Goal: Communication & Community: Answer question/provide support

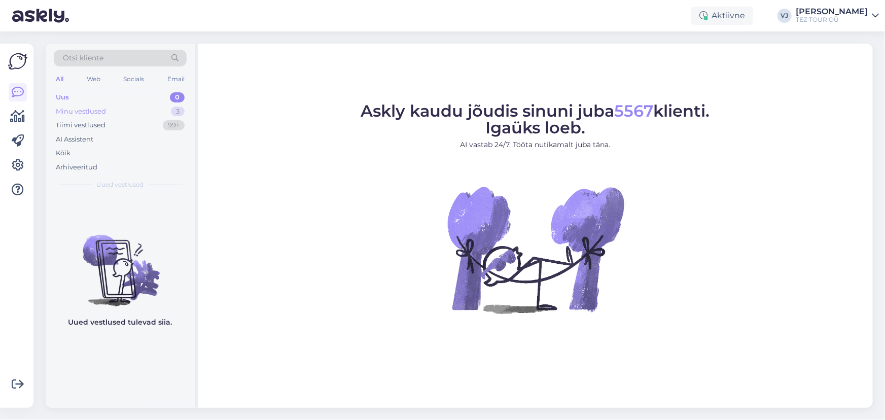
click at [152, 104] on div "Minu vestlused 3" at bounding box center [120, 111] width 133 height 14
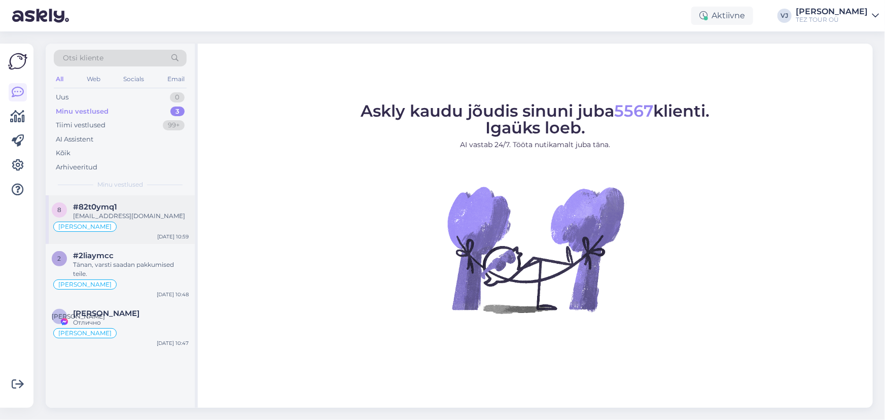
click at [146, 213] on div "[EMAIL_ADDRESS][DOMAIN_NAME]" at bounding box center [131, 215] width 116 height 9
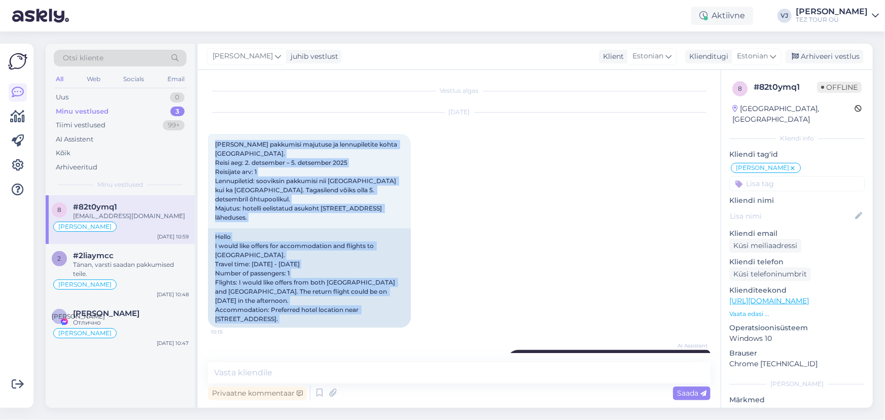
drag, startPoint x: 289, startPoint y: 335, endPoint x: 212, endPoint y: 126, distance: 222.6
click at [212, 126] on div "Vestlus algas [DATE] Tere Soovin pakkumisi majutuse ja lennupiletite kohta [GEO…" at bounding box center [463, 216] width 511 height 273
copy div "Lore Ipsumd sitametco adipisci el seddoeiusmodt incid Utlabor. Etdol mag: 8. al…"
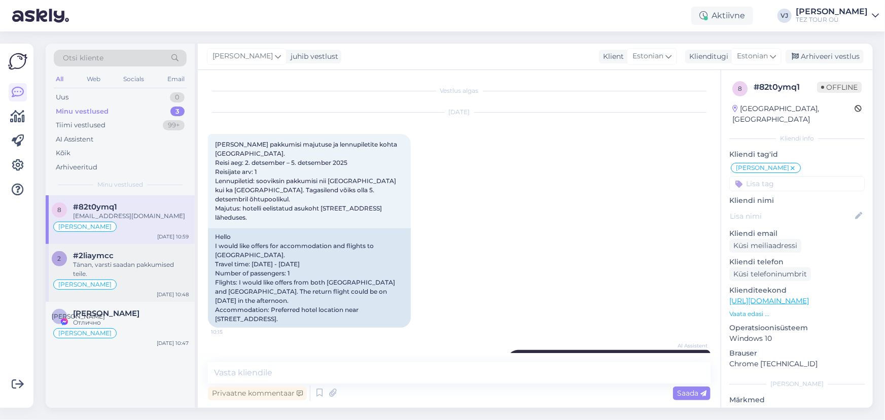
click at [123, 258] on div "#2liaymcc" at bounding box center [131, 255] width 116 height 9
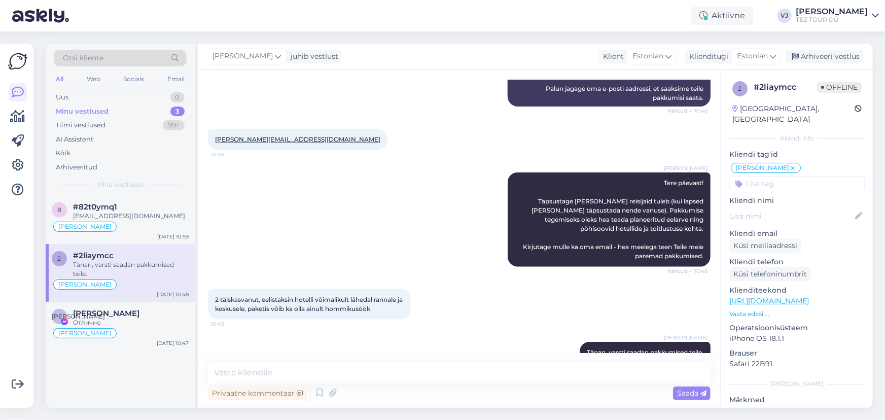
scroll to position [459, 0]
drag, startPoint x: 299, startPoint y: 132, endPoint x: 212, endPoint y: 136, distance: 87.3
click at [212, 136] on div "[PERSON_NAME][EMAIL_ADDRESS][DOMAIN_NAME] 10:46" at bounding box center [297, 138] width 179 height 21
copy link "[PERSON_NAME][EMAIL_ADDRESS][DOMAIN_NAME]"
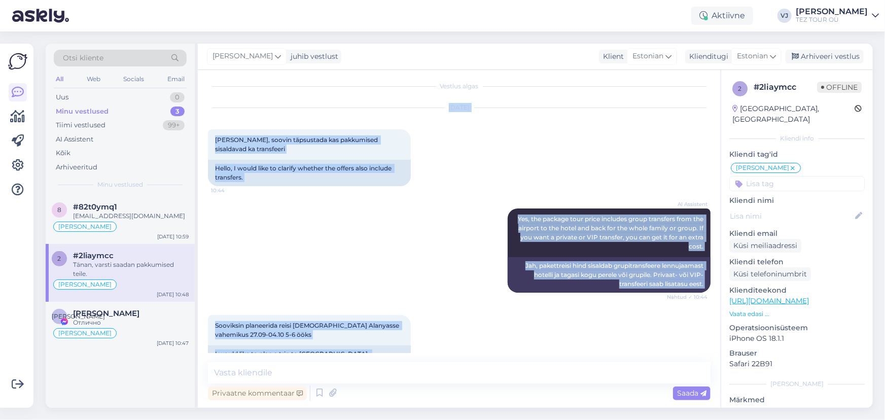
scroll to position [0, 0]
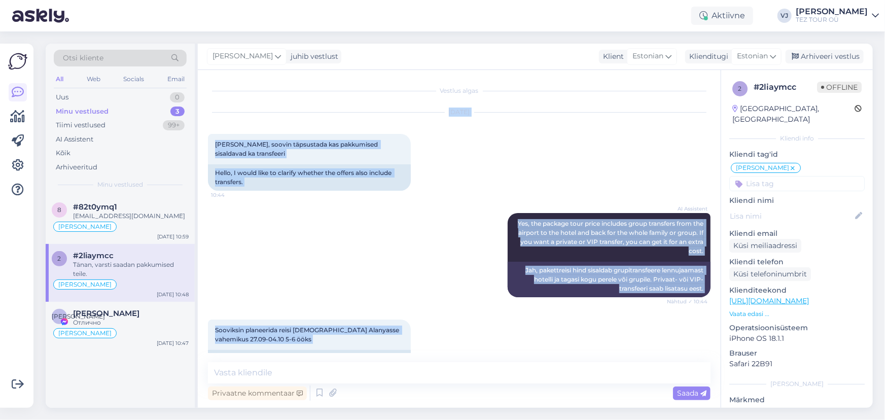
drag, startPoint x: 697, startPoint y: 342, endPoint x: 216, endPoint y: 109, distance: 533.9
click at [216, 109] on div "Vestlus algas [DATE] Tere, soovin täpsustada kas pakkumised sisaldavad ka trans…" at bounding box center [463, 216] width 511 height 273
copy div "Lor 1 1242 Ipsu, dolors ametconsec adi elitseddoe temporinci ut laboreetdo 66:5…"
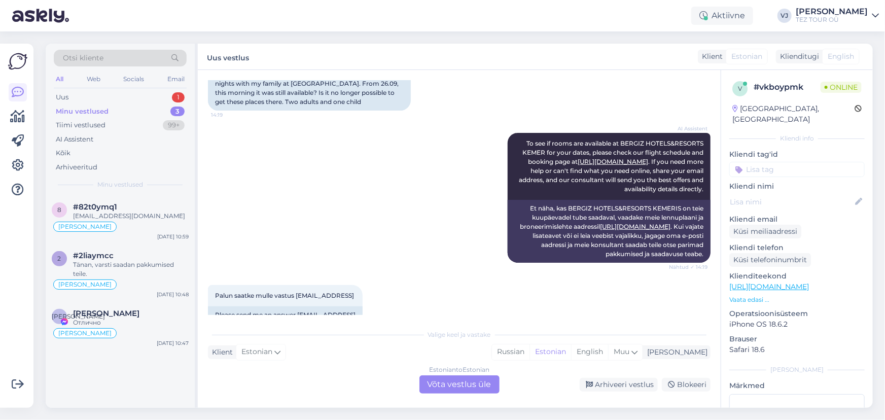
scroll to position [230, 0]
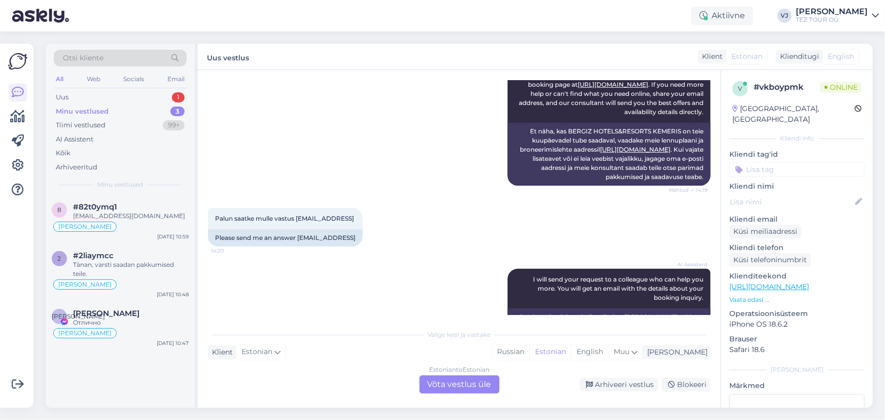
click at [442, 381] on div "Estonian to Estonian Võta vestlus üle" at bounding box center [459, 384] width 80 height 18
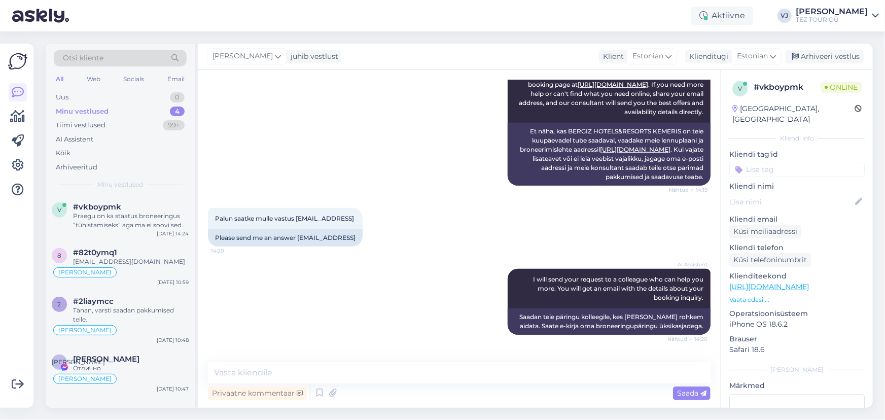
click at [775, 164] on input at bounding box center [796, 169] width 135 height 15
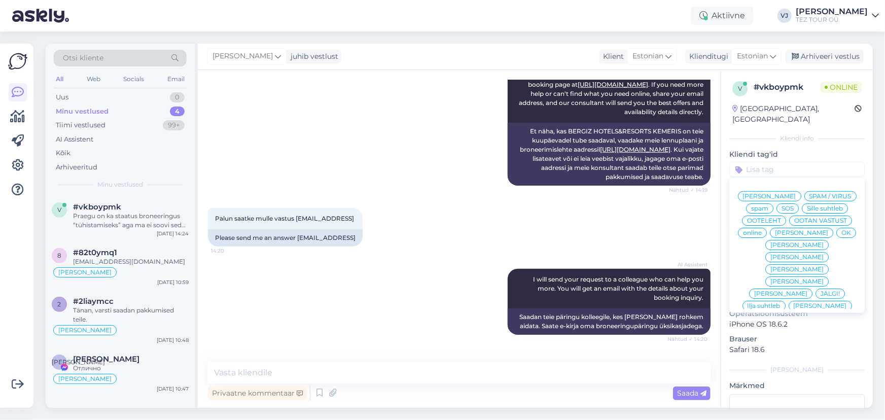
click at [781, 193] on span "[PERSON_NAME]" at bounding box center [769, 196] width 53 height 6
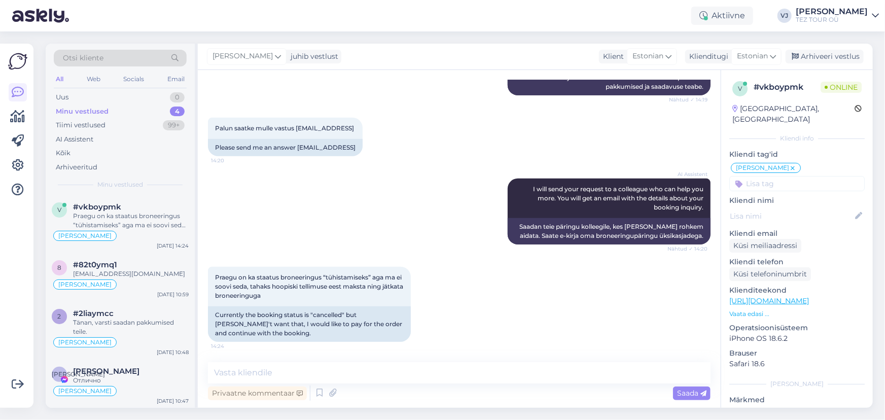
scroll to position [347, 0]
click at [355, 381] on textarea at bounding box center [459, 372] width 502 height 21
type textarea "[PERSON_NAME]"
type textarea "Tere! Kohe uurin seda momendi"
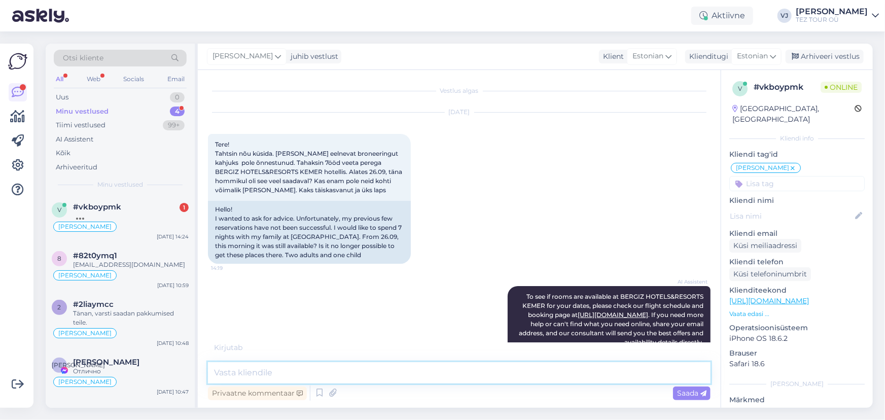
scroll to position [445, 0]
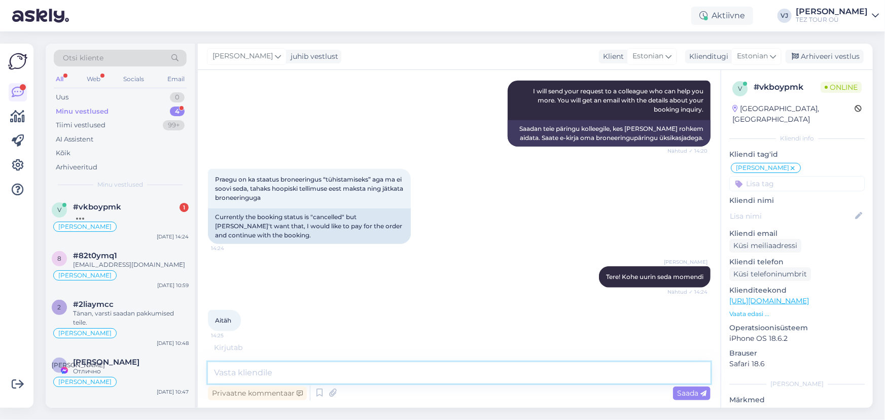
click at [260, 376] on textarea at bounding box center [459, 372] width 502 height 21
type textarea "[PERSON_NAME] kuupäevadeks hotell on välja müüdud"
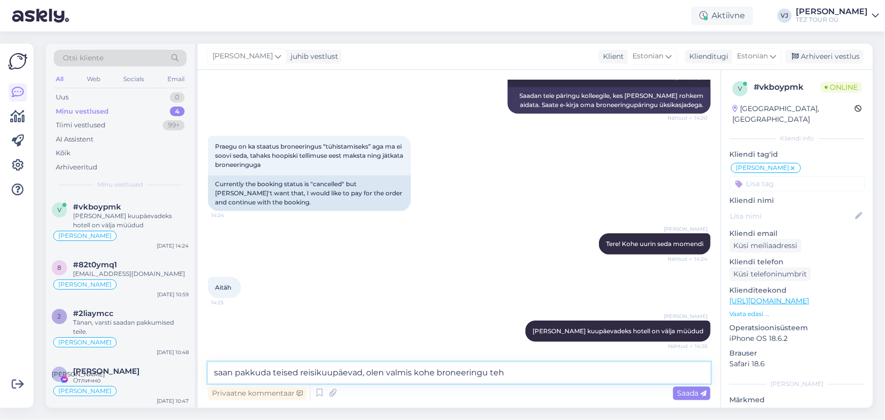
type textarea "saan pakkuda teised reisikuupäevad, olen valmis kohe broneeringu teha"
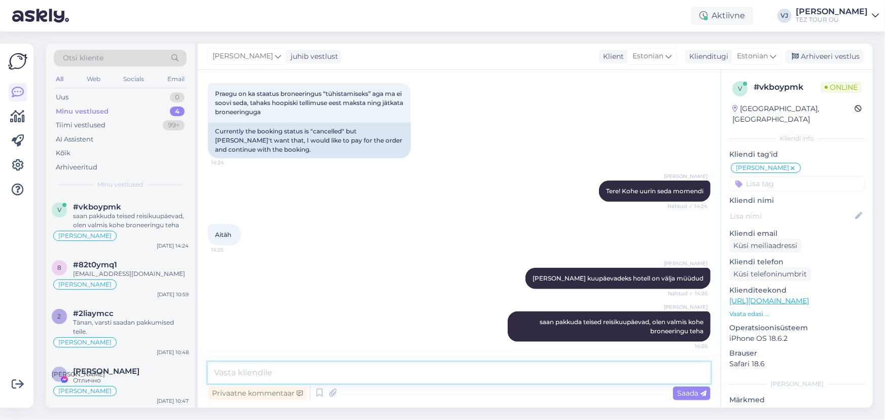
paste textarea "N"
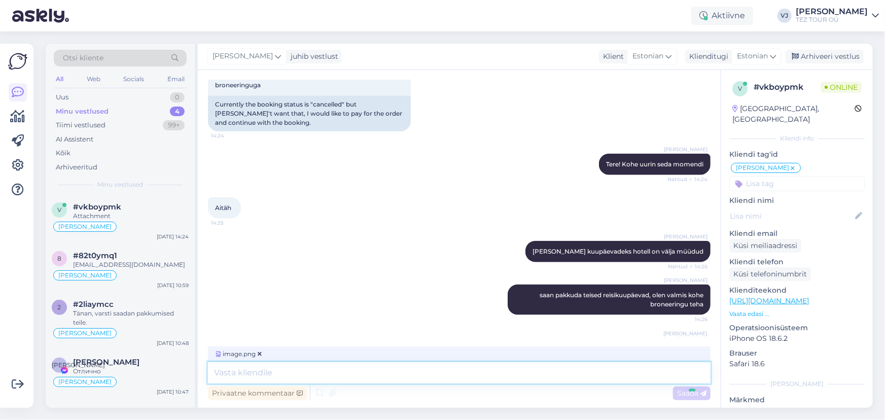
scroll to position [594, 0]
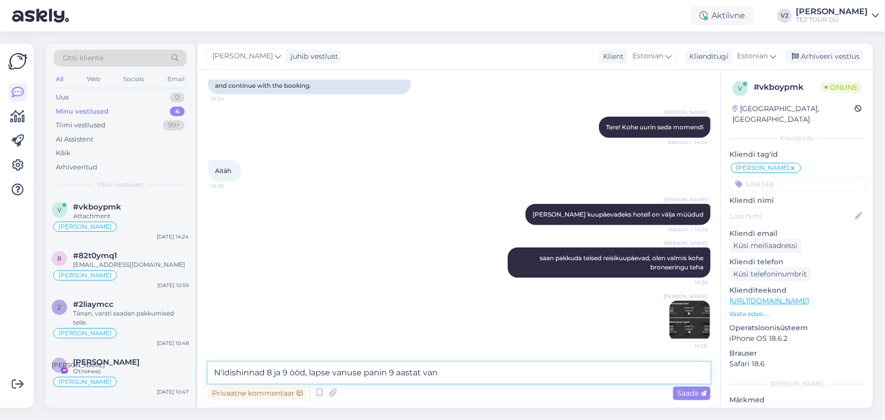
type textarea "N'idishinnad 8 ja 9 ööd, lapse vanuse panin 9 aastat vana"
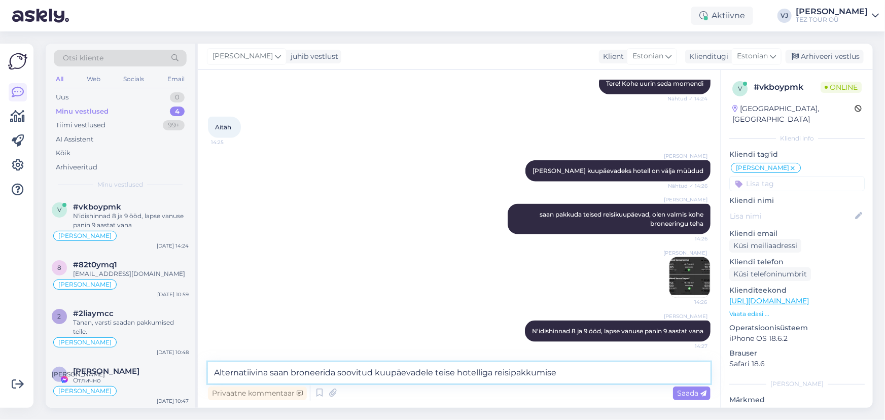
type textarea "Alternatiivina saan broneerida soovitud kuupäevadele teise hotelliga reisipakku…"
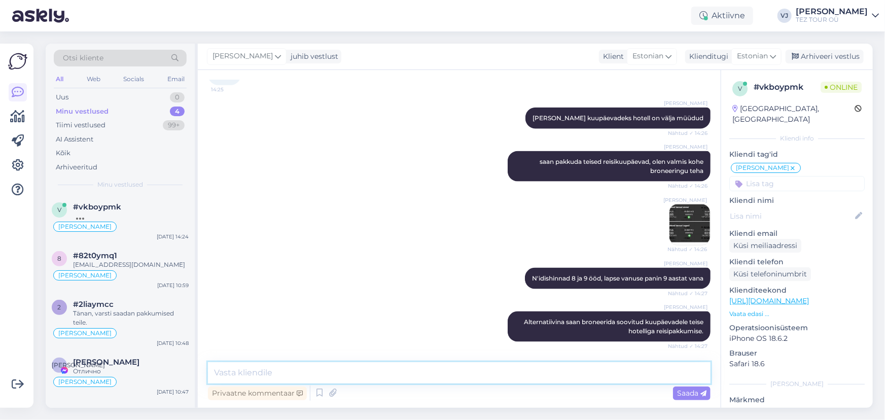
scroll to position [744, 0]
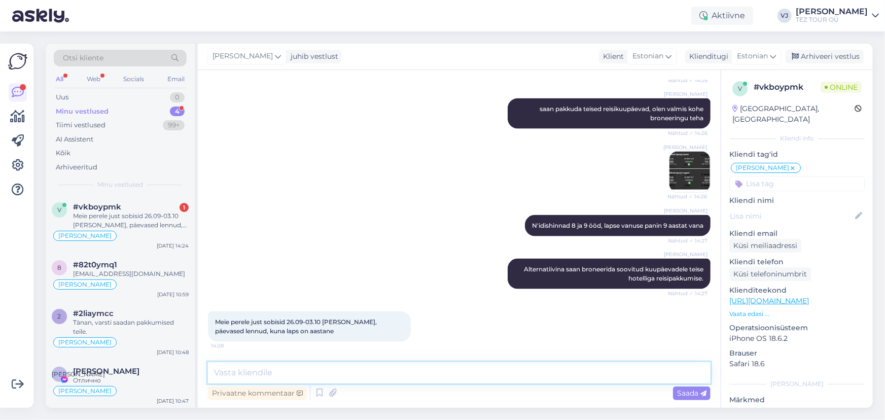
click at [386, 380] on textarea at bounding box center [459, 372] width 502 height 21
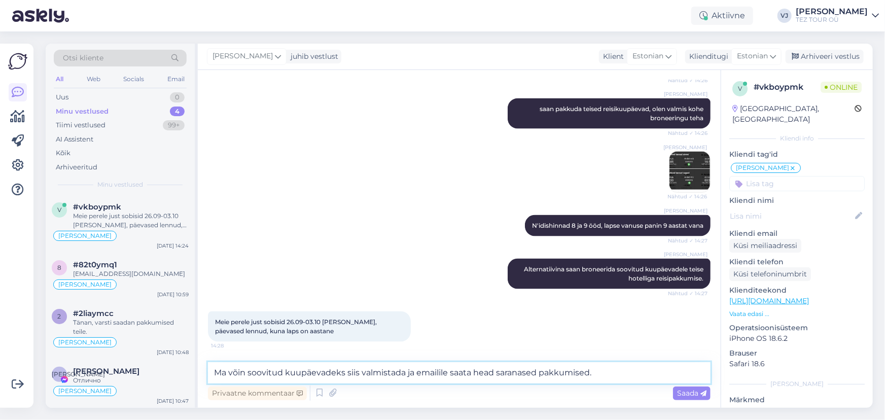
click at [513, 375] on textarea "Ma võin soovitud kuupäevadeks siis valmistada ja emailile saata head saranased …" at bounding box center [459, 372] width 502 height 21
click at [608, 370] on textarea "Ma võin soovitud kuupäevadeks siis valmistada ja emailile saata head sarnased p…" at bounding box center [459, 372] width 502 height 21
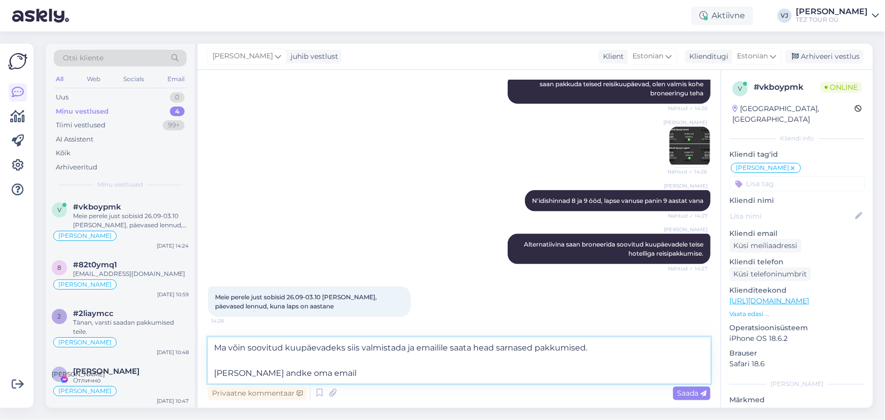
type textarea "Ma võin soovitud kuupäevadeks siis valmistada ja emailile saata head sarnased p…"
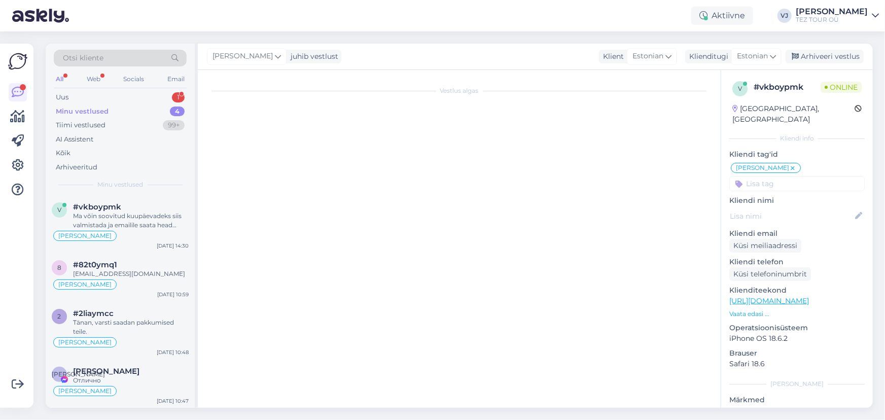
scroll to position [555, 0]
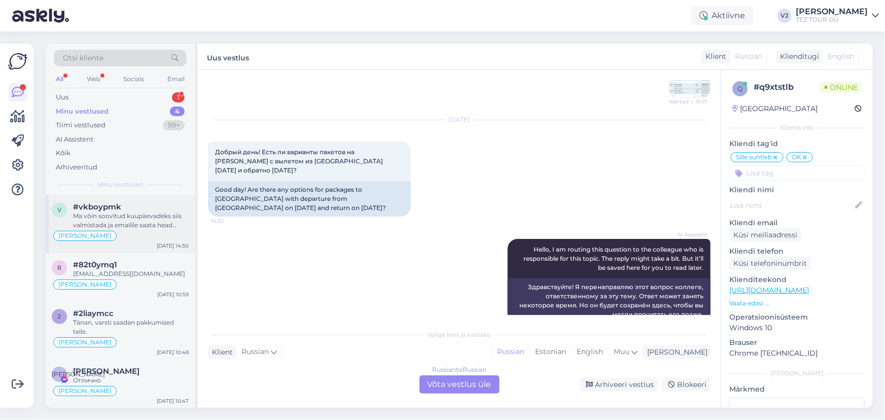
click at [147, 222] on div "Ma võin soovitud kuupäevadeks siis valmistada ja emailile saata head sarnased p…" at bounding box center [131, 220] width 116 height 18
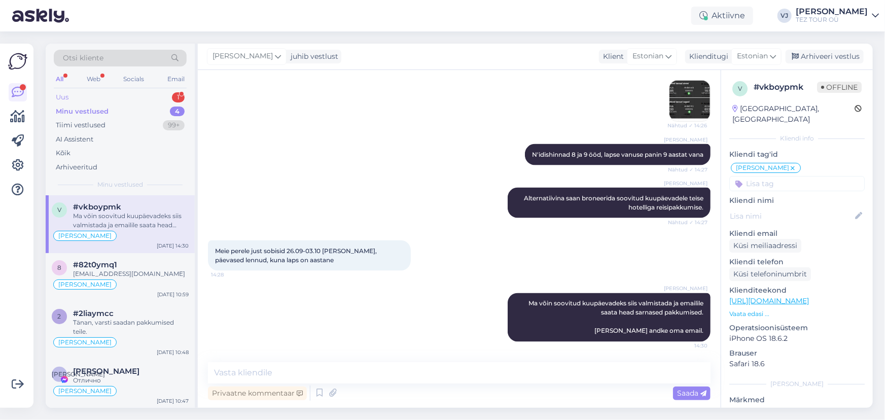
click at [137, 96] on div "Uus 1" at bounding box center [120, 97] width 133 height 14
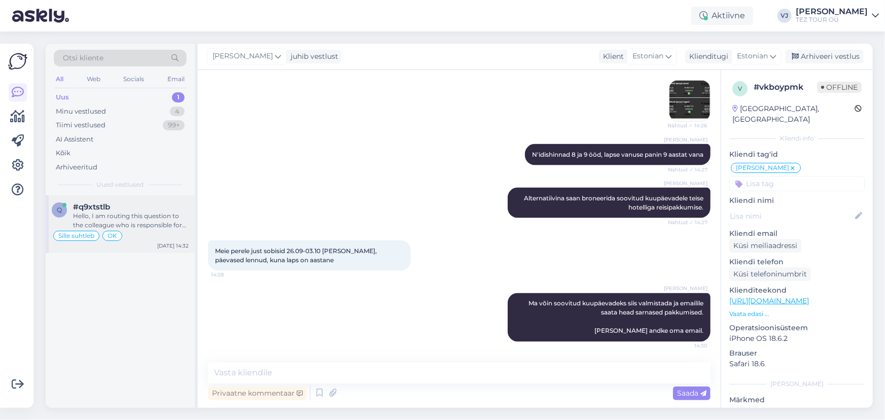
click at [123, 232] on div "Sille suhtleb OK" at bounding box center [120, 236] width 137 height 12
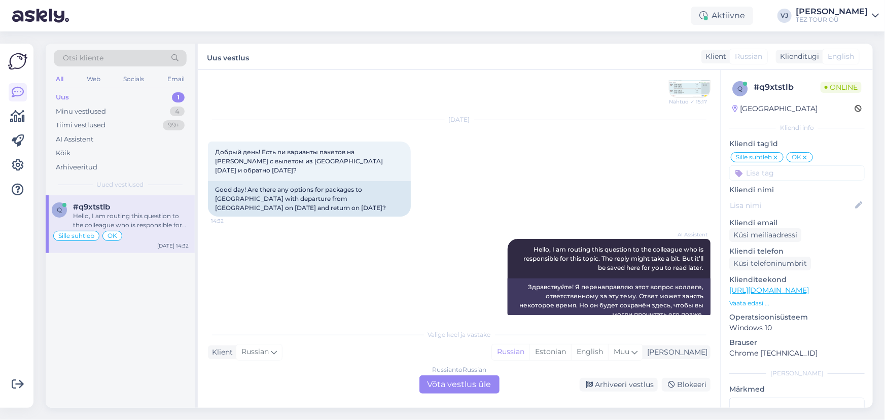
click at [468, 388] on div "Russian to Russian Võta vestlus üle" at bounding box center [459, 384] width 80 height 18
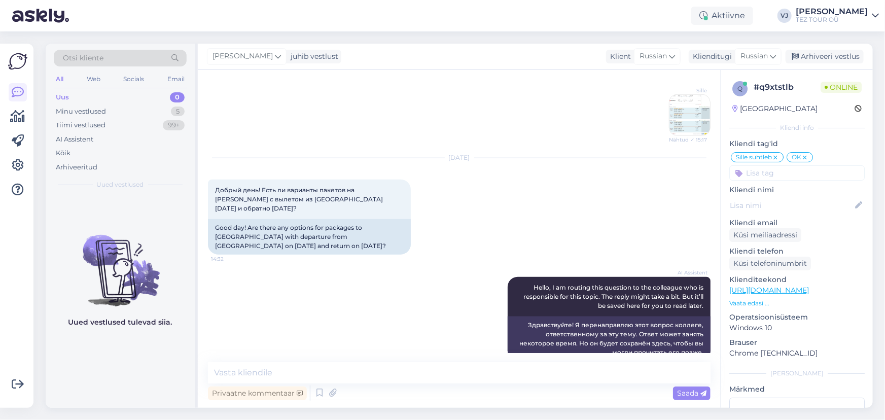
click at [801, 170] on input at bounding box center [796, 172] width 135 height 15
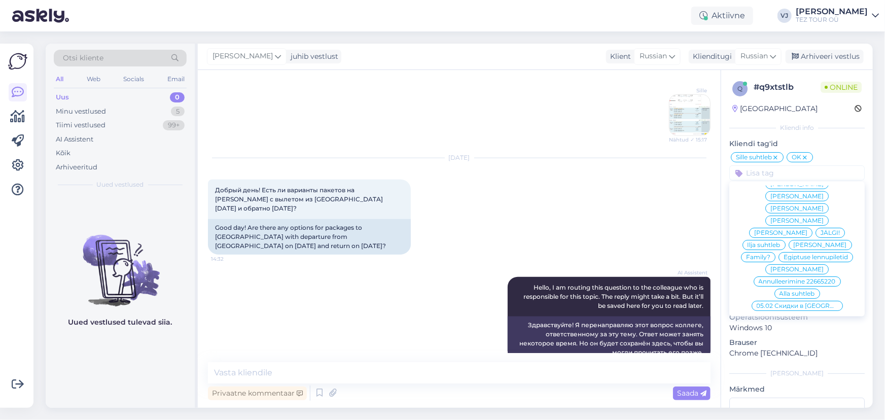
scroll to position [0, 0]
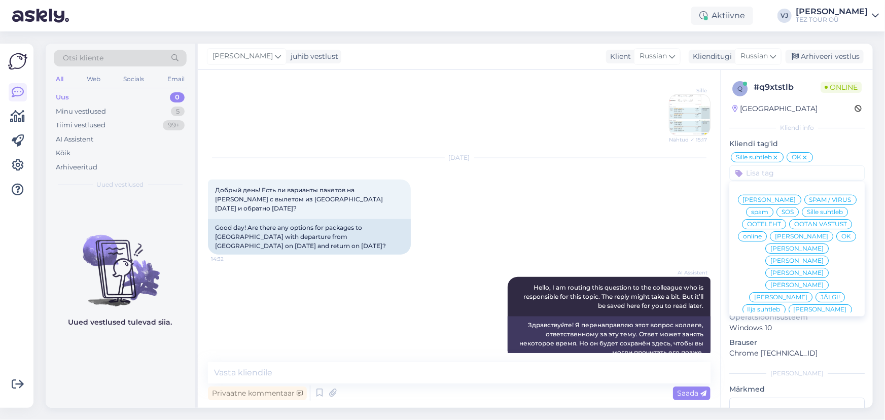
click at [796, 197] on span "[PERSON_NAME]" at bounding box center [769, 200] width 53 height 6
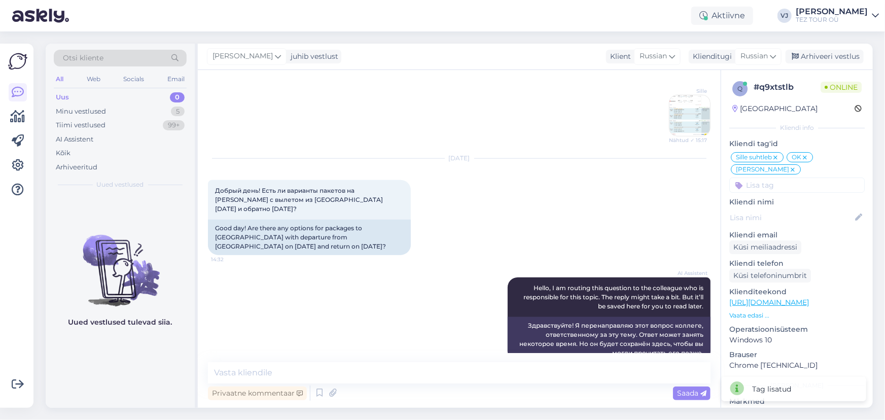
scroll to position [516, 0]
click at [318, 392] on icon at bounding box center [319, 392] width 12 height 15
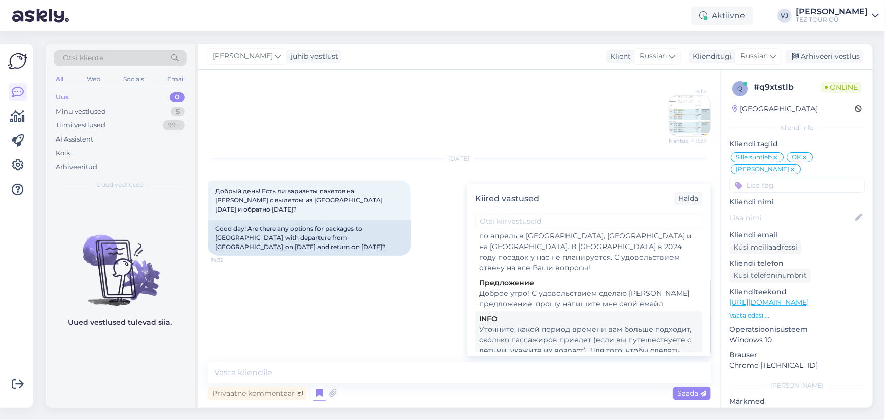
scroll to position [0, 0]
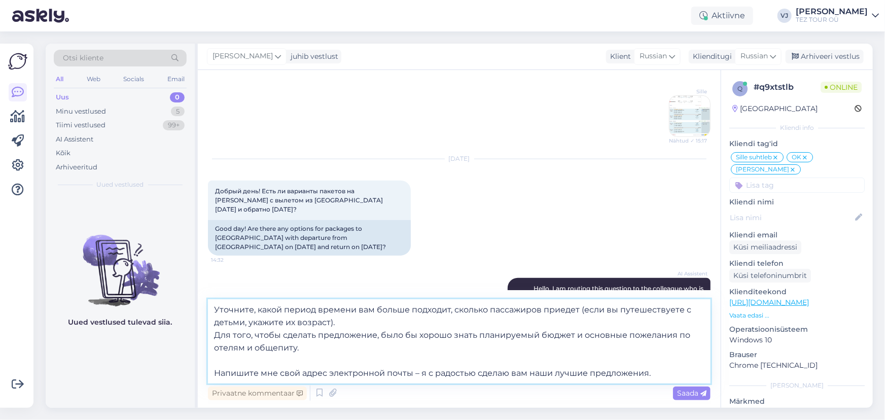
click at [213, 312] on textarea "Уточните, какой период времени вам больше подходит, сколько пассажиров приедет …" at bounding box center [459, 341] width 502 height 84
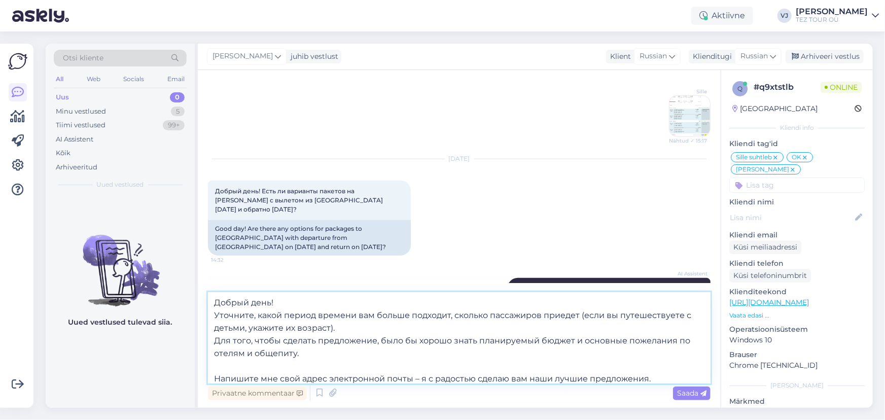
drag, startPoint x: 454, startPoint y: 318, endPoint x: 258, endPoint y: 313, distance: 196.2
click at [258, 313] on textarea "Добрый день! Уточните, какой период времени вам больше подходит, сколько пассаж…" at bounding box center [459, 337] width 502 height 91
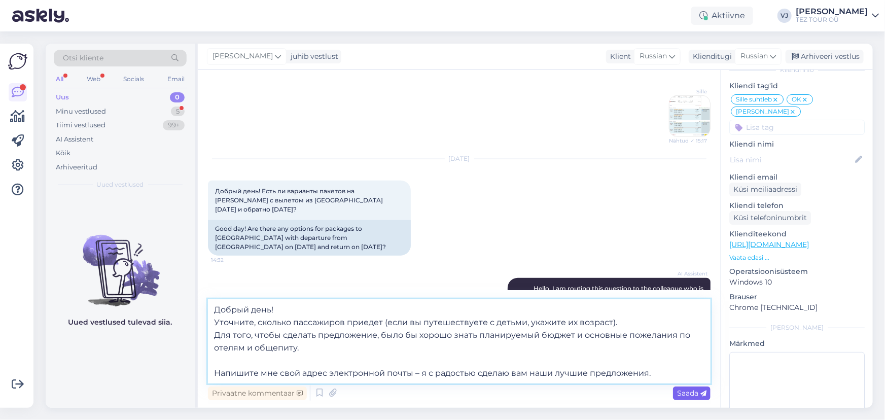
type textarea "Добрый день! Уточните, сколько пассажиров приедет (если вы путешествуете с деть…"
click at [681, 394] on span "Saada" at bounding box center [691, 392] width 29 height 9
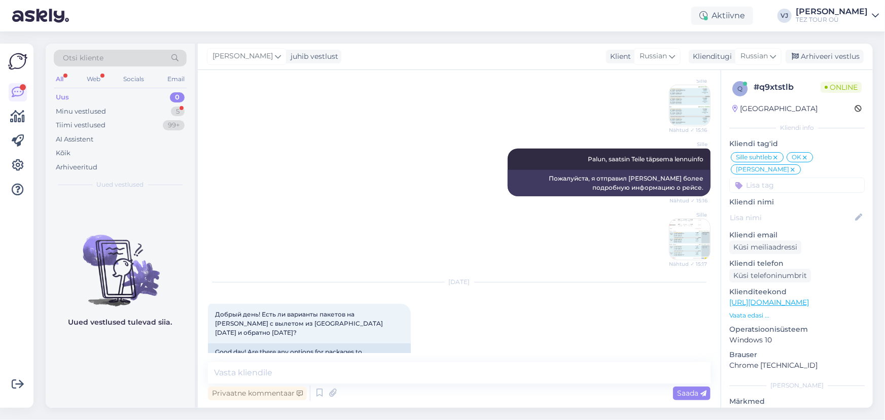
click at [157, 103] on div "Uus 0" at bounding box center [120, 97] width 133 height 14
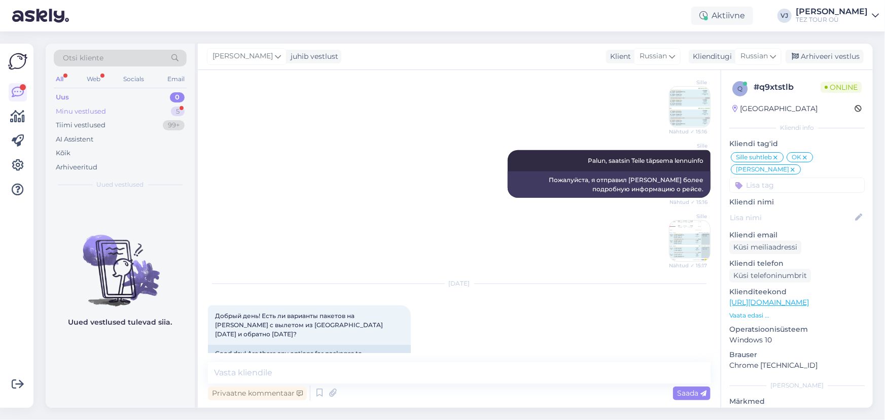
click at [148, 111] on div "Minu vestlused 5" at bounding box center [120, 111] width 133 height 14
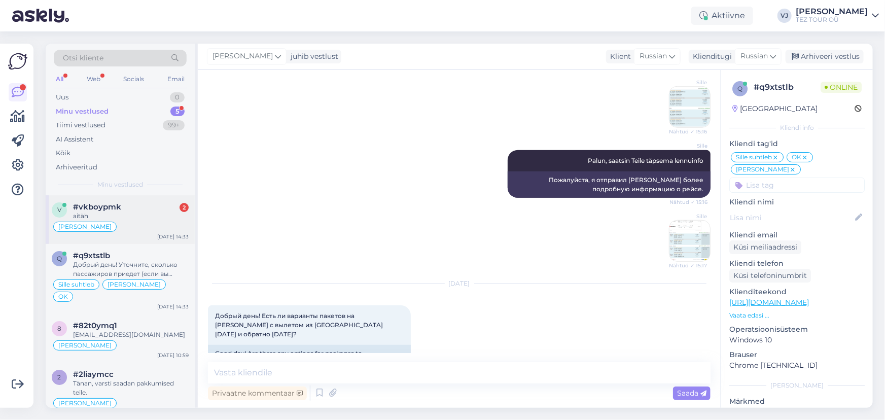
click at [155, 230] on div "[PERSON_NAME]" at bounding box center [120, 227] width 137 height 12
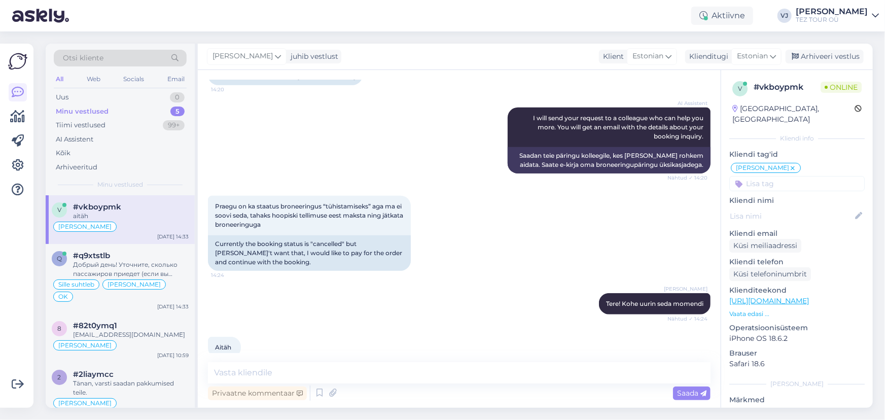
scroll to position [902, 0]
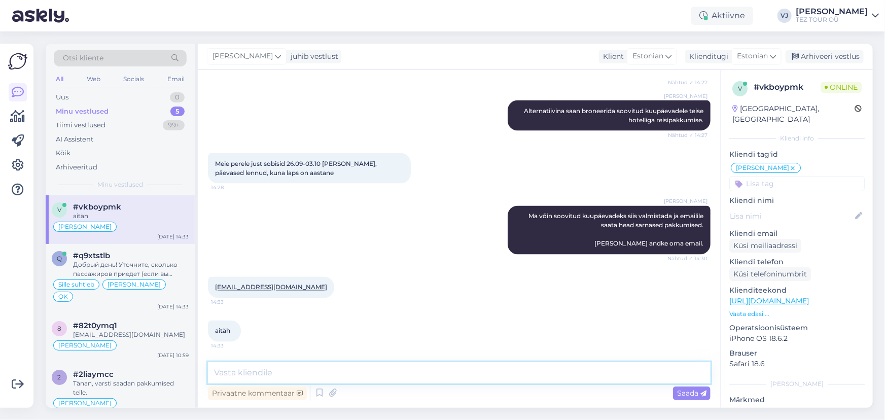
click at [394, 373] on textarea at bounding box center [459, 372] width 502 height 21
type textarea "[PERSON_NAME]"
type textarea "kohe valmistan ja saadan pakkumised."
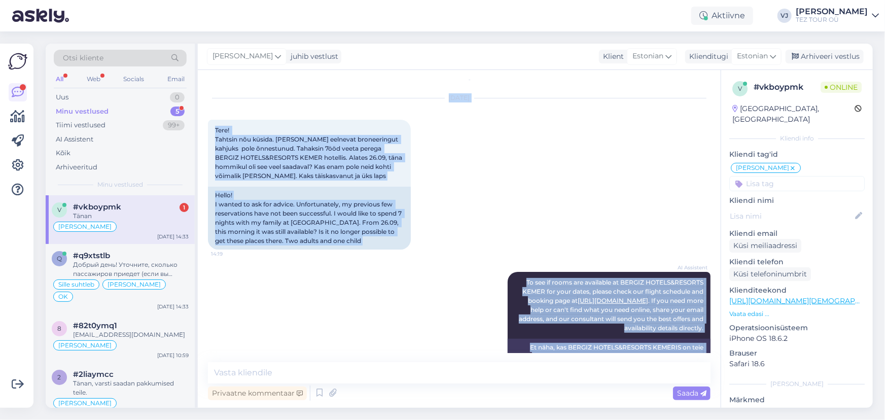
scroll to position [0, 0]
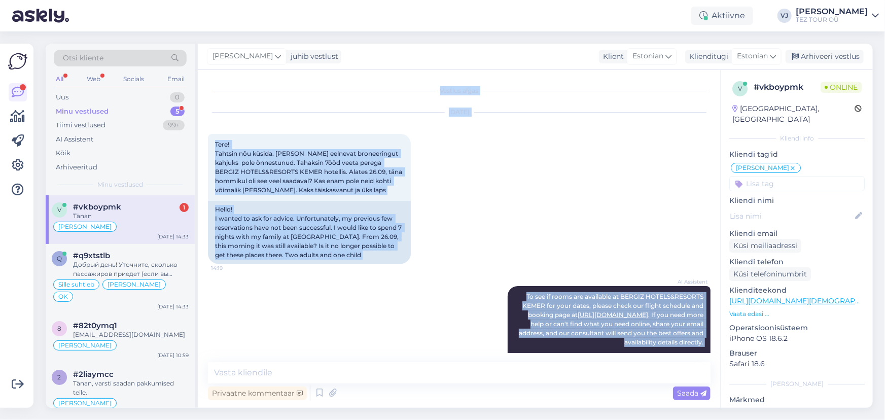
drag, startPoint x: 233, startPoint y: 333, endPoint x: 213, endPoint y: 81, distance: 252.2
click at [213, 81] on div "Vestlus algas [DATE] Tere! Tahtsin nõu küsida. [PERSON_NAME] eelnevat broneerin…" at bounding box center [463, 216] width 511 height 273
copy div "Loremip dolor Sit 0 5050 Amet! Consect adi elitse. Doei temp incididu utlaboree…"
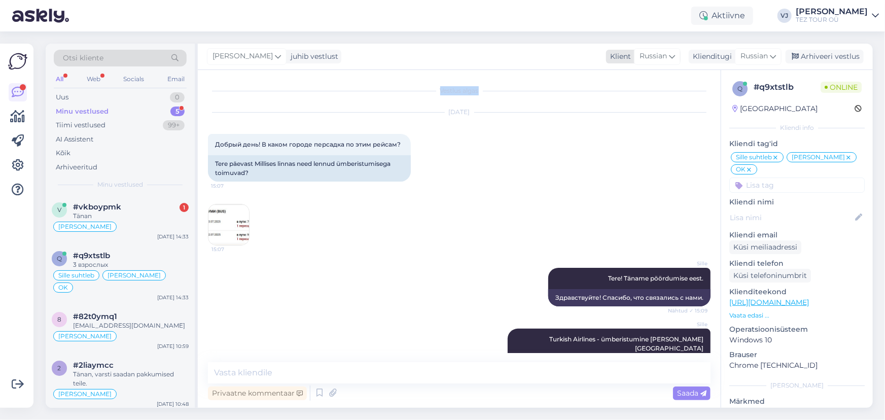
scroll to position [677, 0]
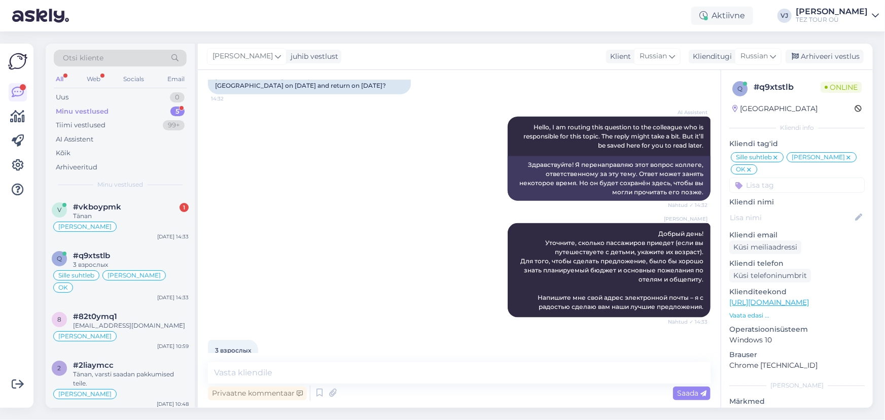
click at [377, 274] on div "[PERSON_NAME] Добрый день! Уточните, сколько пассажиров приедет (если вы путеше…" at bounding box center [459, 270] width 502 height 117
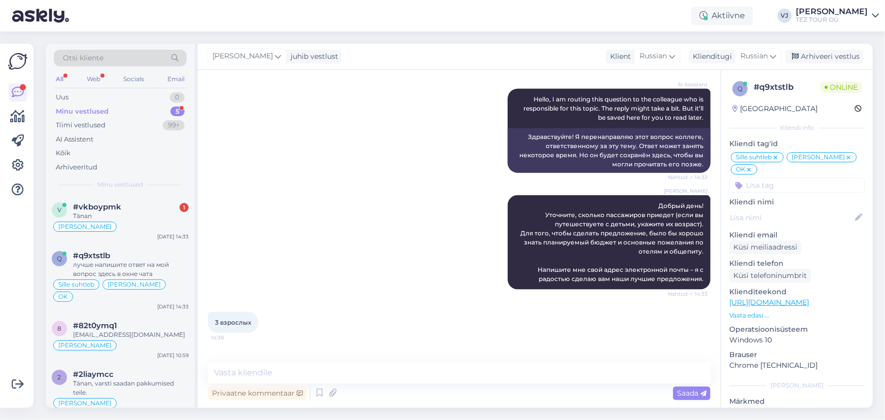
scroll to position [721, 0]
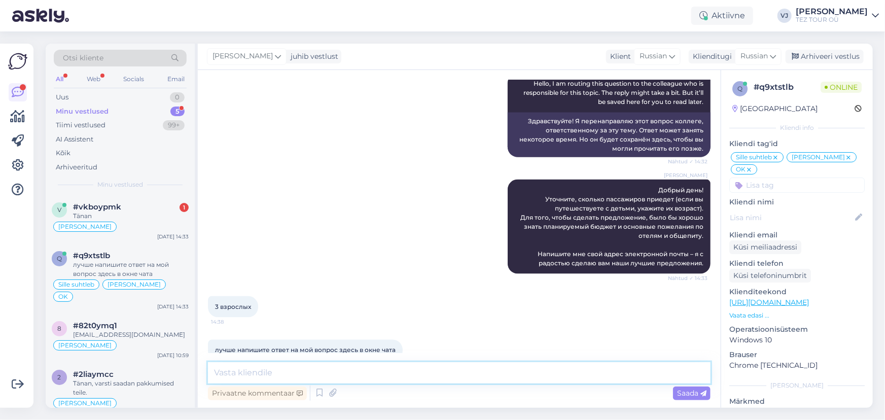
click at [314, 370] on textarea at bounding box center [459, 372] width 502 height 21
type textarea "D"
click at [396, 376] on textarea "Варианты должны быть, но чтобы их" at bounding box center [459, 372] width 502 height 21
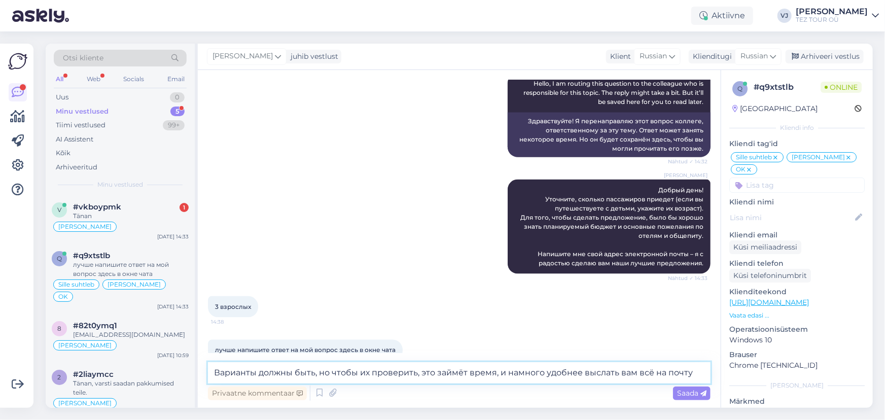
type textarea "Варианты должны быть, но чтобы их проверить, это займёт время, и намного удобне…"
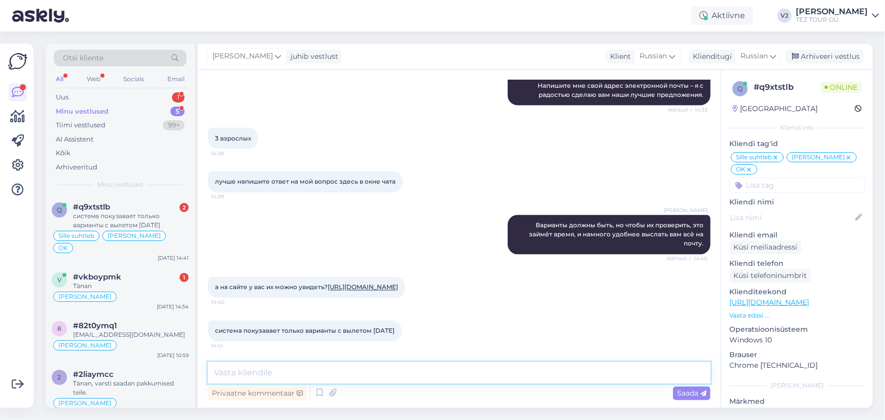
scroll to position [952, 0]
click at [370, 277] on div "а на сайте у вас их можно увидеть? [URL][DOMAIN_NAME] 14:40" at bounding box center [306, 287] width 197 height 21
click at [404, 375] on textarea at bounding box center [459, 372] width 502 height 21
type textarea "Проверяю"
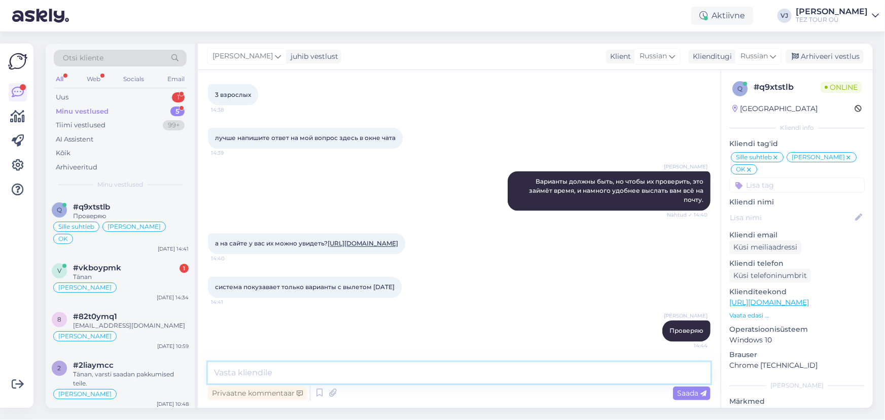
scroll to position [996, 0]
click at [306, 375] on textarea at bounding box center [459, 372] width 502 height 21
type textarea "Да, вы правы, в февроле мы туда не делаем рейсовые пакеты"
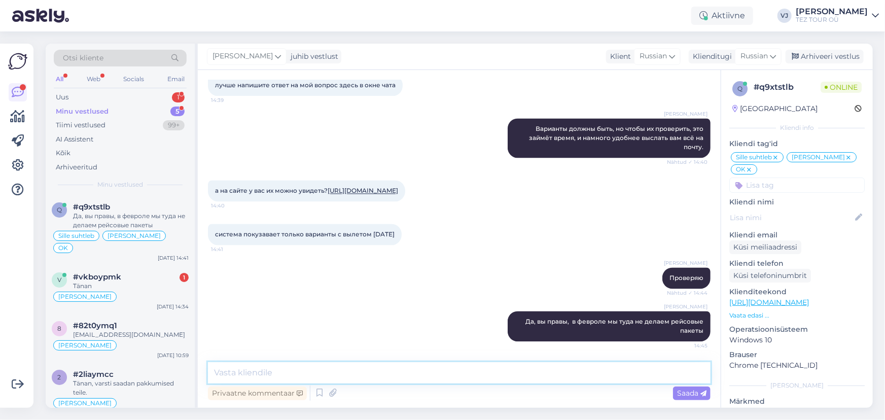
scroll to position [1048, 0]
click at [155, 96] on div "Uus 1" at bounding box center [120, 97] width 133 height 14
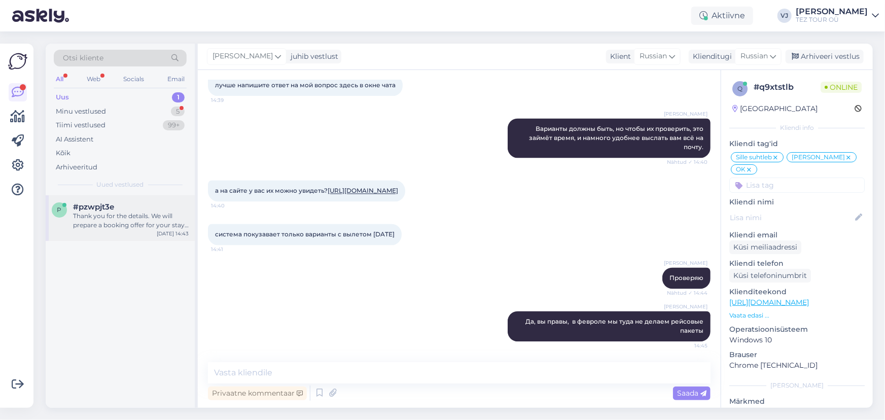
click at [122, 219] on div "Thank you for the details. We will prepare a booking offer for your stay at the…" at bounding box center [131, 220] width 116 height 18
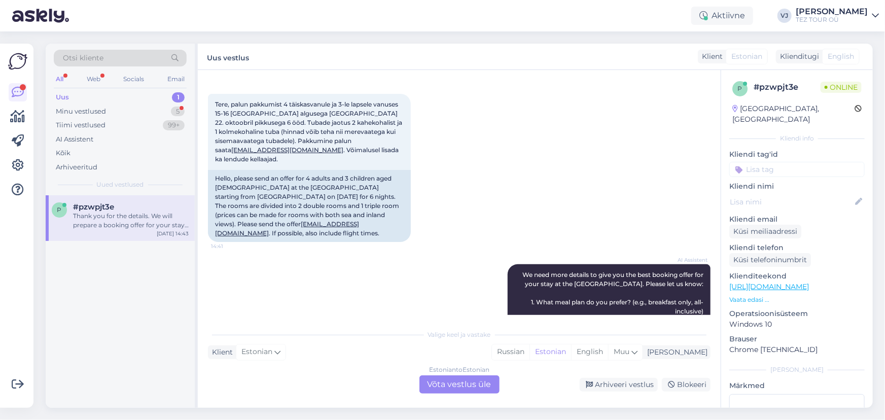
scroll to position [0, 0]
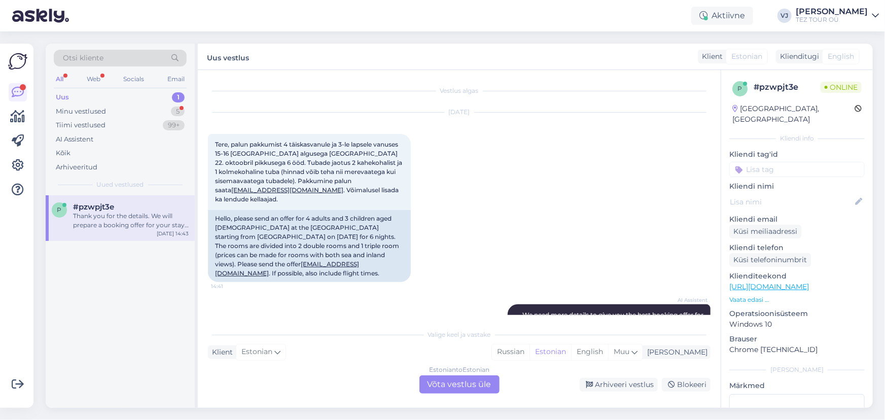
click at [449, 380] on div "Estonian to Estonian Võta vestlus üle" at bounding box center [459, 384] width 80 height 18
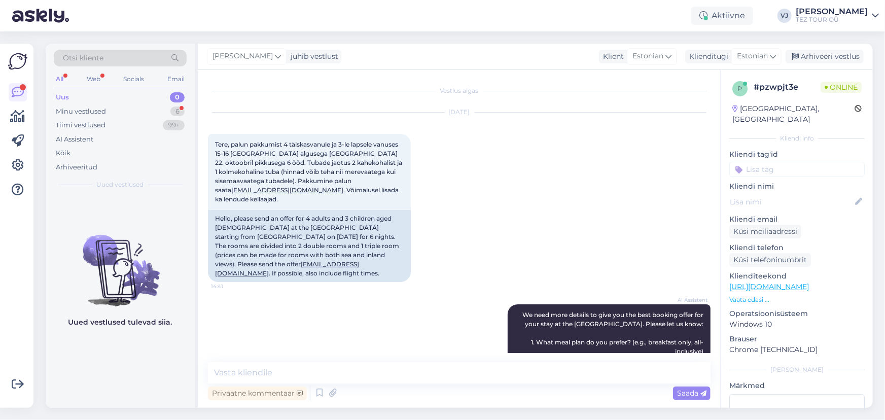
click at [804, 168] on div "p # pzwpjt3e Online [GEOGRAPHIC_DATA], [GEOGRAPHIC_DATA] Kliendi info Kliendi t…" at bounding box center [797, 285] width 152 height 430
click at [804, 164] on input at bounding box center [796, 169] width 135 height 15
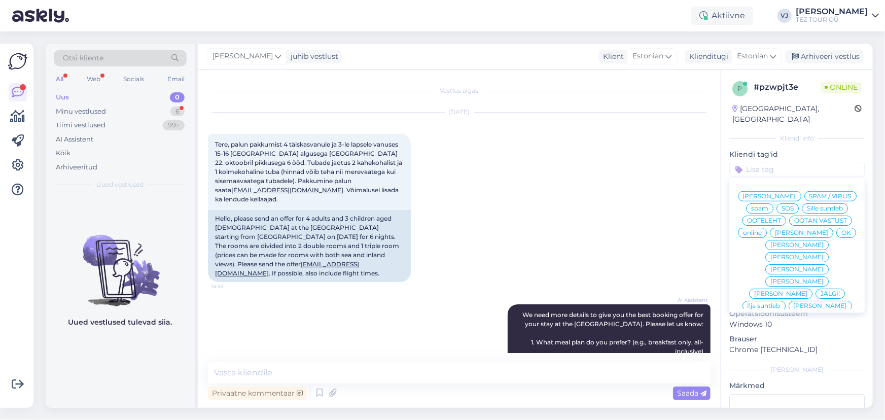
click at [778, 193] on span "[PERSON_NAME]" at bounding box center [769, 196] width 53 height 6
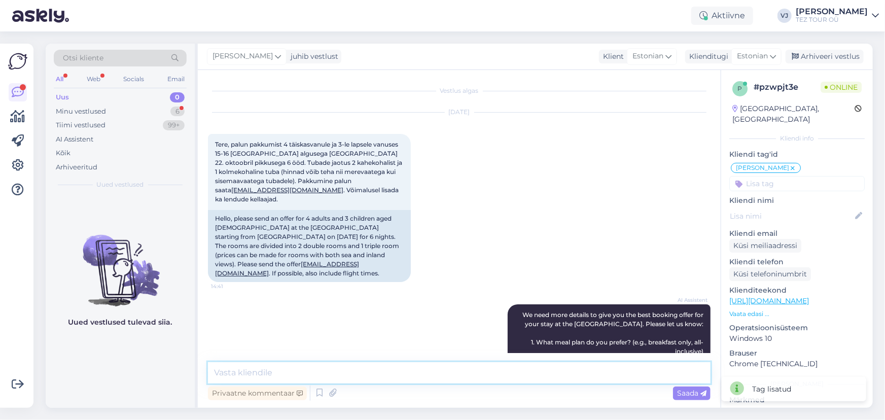
click at [371, 372] on textarea at bounding box center [459, 372] width 502 height 21
type textarea "[PERSON_NAME]"
type textarea "Tere! Varsti saadan emaili pakkumistega."
click at [156, 106] on div "Minu vestlused 6" at bounding box center [120, 111] width 133 height 14
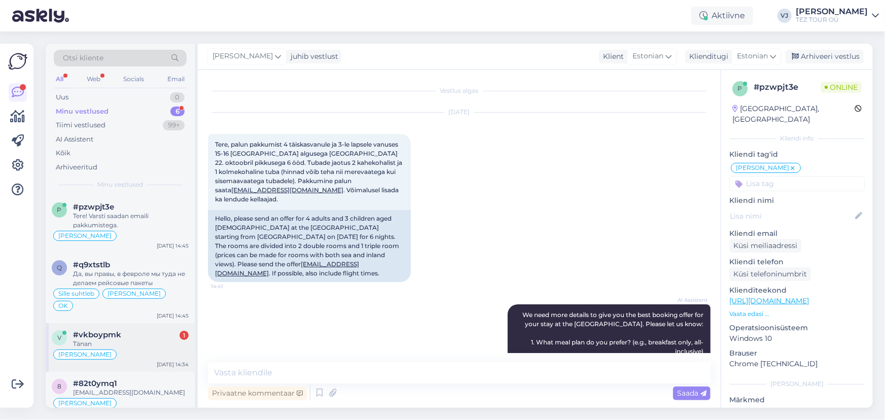
click at [141, 330] on div "#vkboypmk 1" at bounding box center [131, 334] width 116 height 9
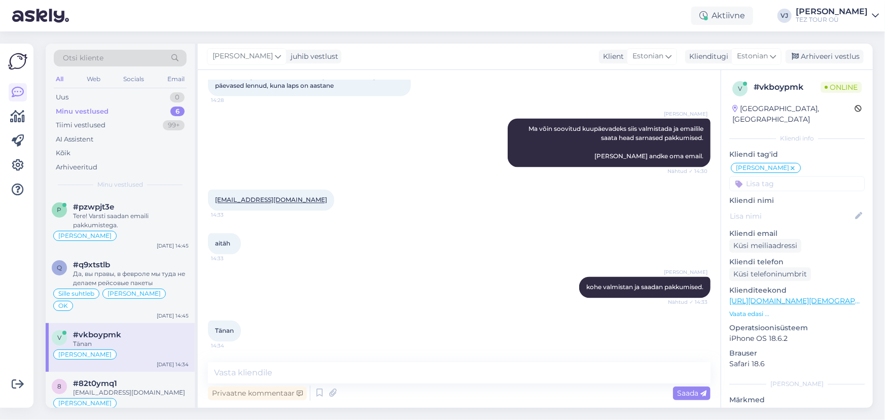
click at [311, 395] on div "Privaatne kommentaar Saada" at bounding box center [459, 392] width 502 height 19
click at [319, 392] on icon at bounding box center [319, 392] width 12 height 15
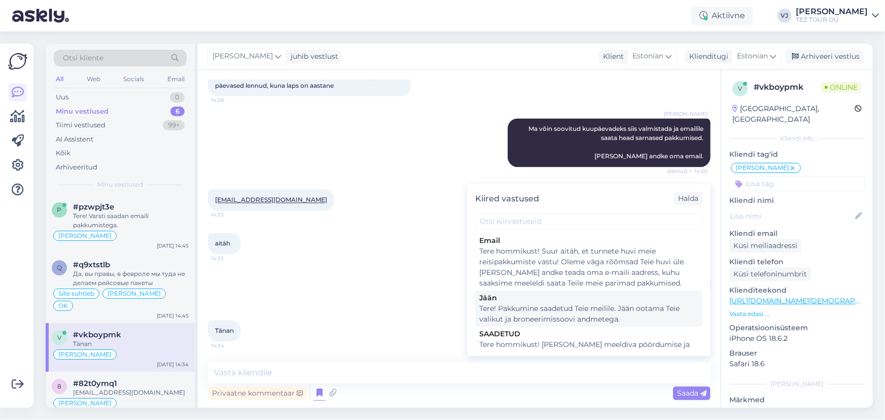
click at [591, 303] on div "Tere! Pakkumine saadetud Teie meilile. Jään ootama Teie valikut ja broneerimiss…" at bounding box center [588, 313] width 219 height 21
type textarea "Tere! Pakkumine saadetud Teie meilile. Jään ootama Teie valikut ja broneerimiss…"
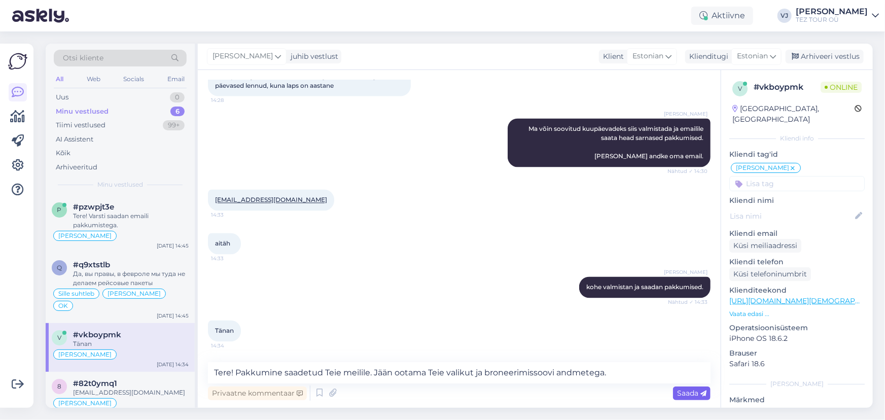
click at [696, 395] on span "Saada" at bounding box center [691, 392] width 29 height 9
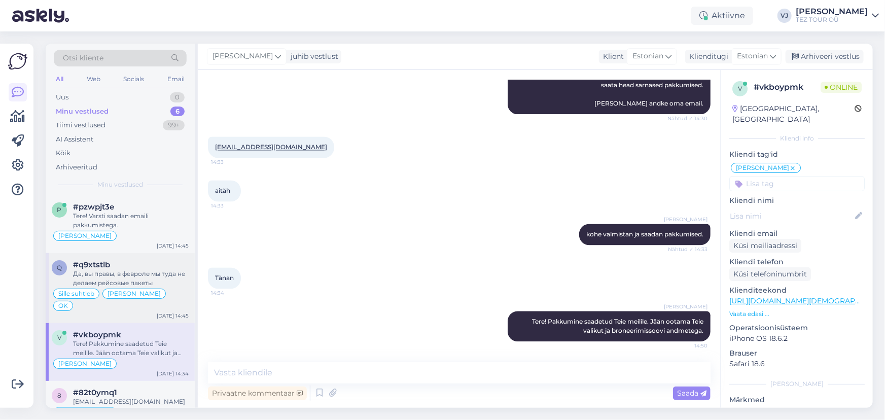
scroll to position [115, 0]
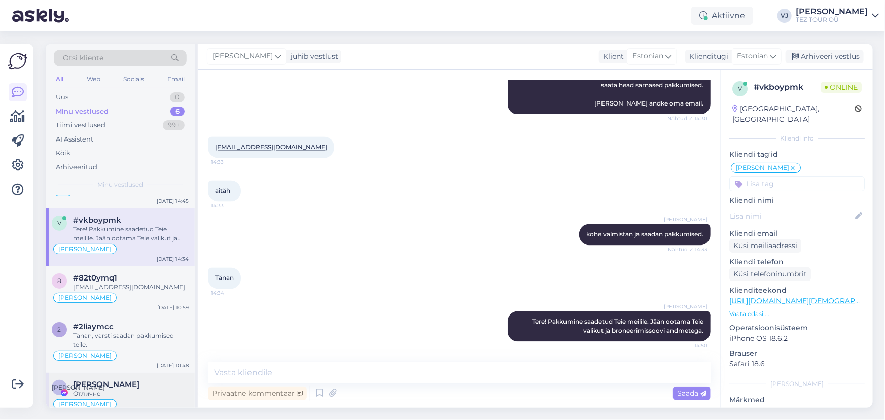
click at [97, 398] on div "[PERSON_NAME]" at bounding box center [120, 404] width 137 height 12
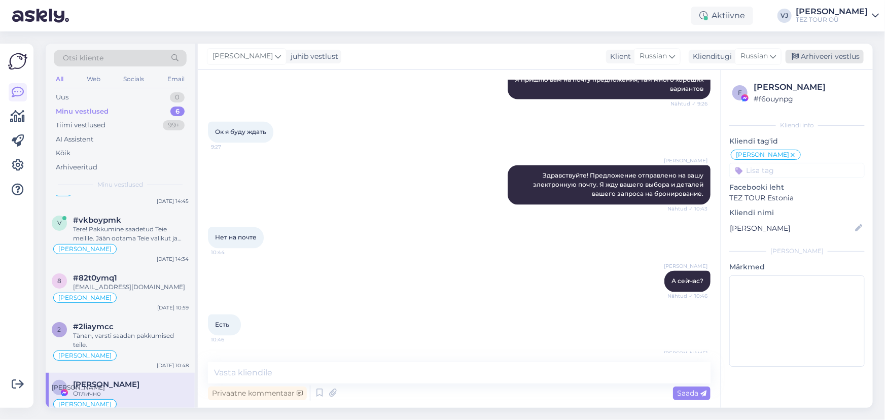
click at [855, 55] on div "Arhiveeri vestlus" at bounding box center [824, 57] width 78 height 14
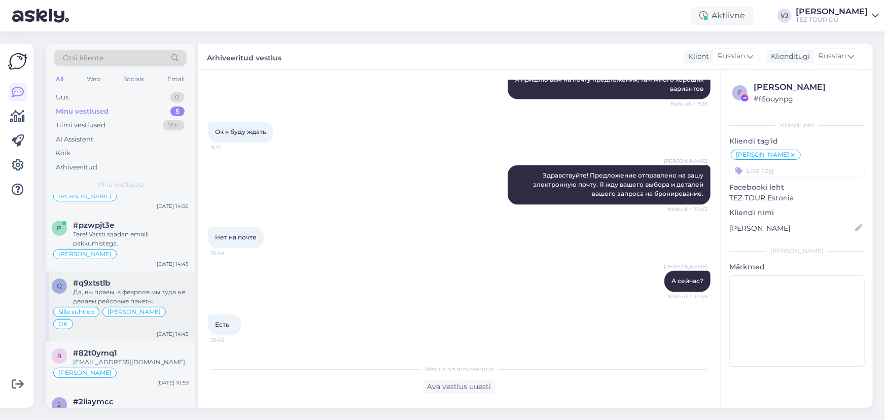
scroll to position [66, 0]
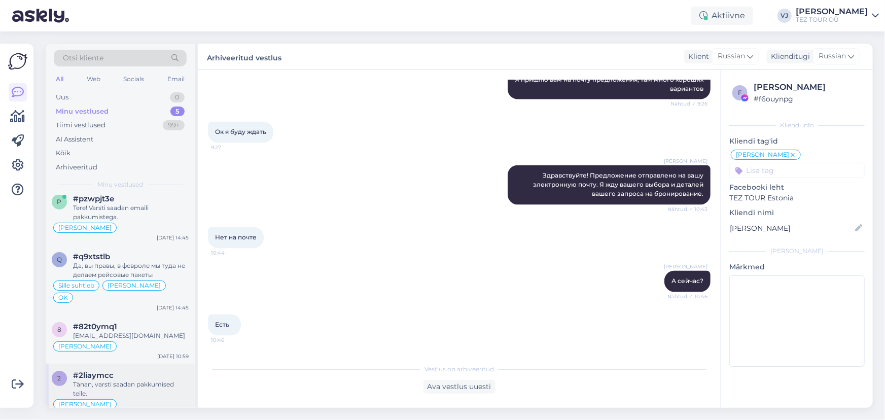
click at [138, 380] on div "Tänan, varsti saadan pakkumised teile." at bounding box center [131, 389] width 116 height 18
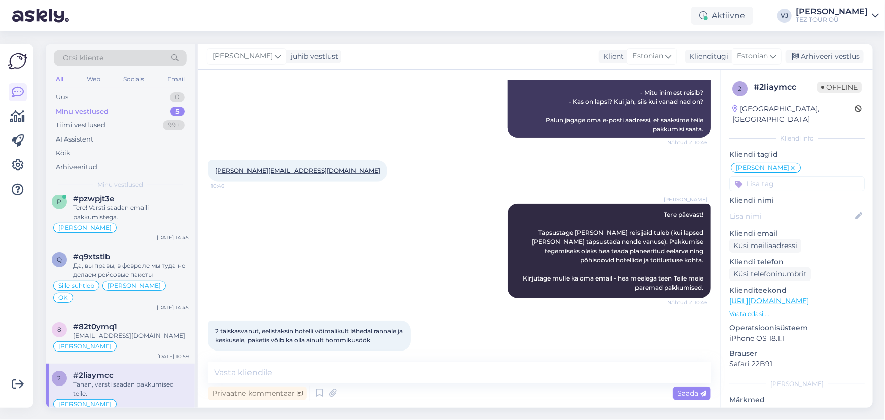
scroll to position [470, 0]
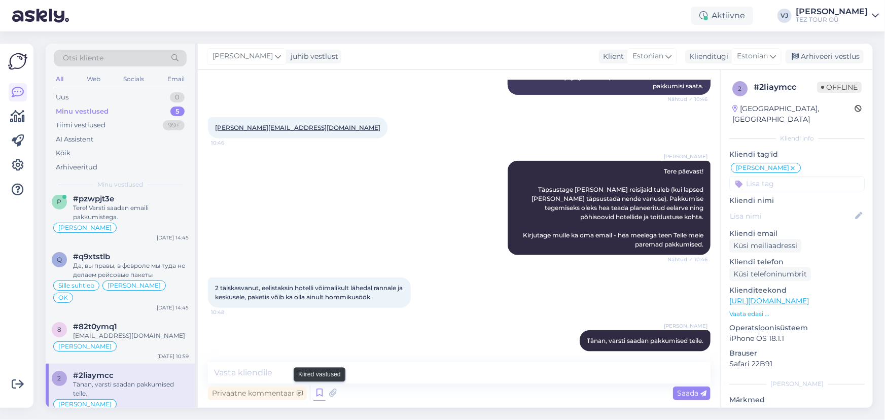
click at [318, 394] on icon at bounding box center [319, 392] width 12 height 15
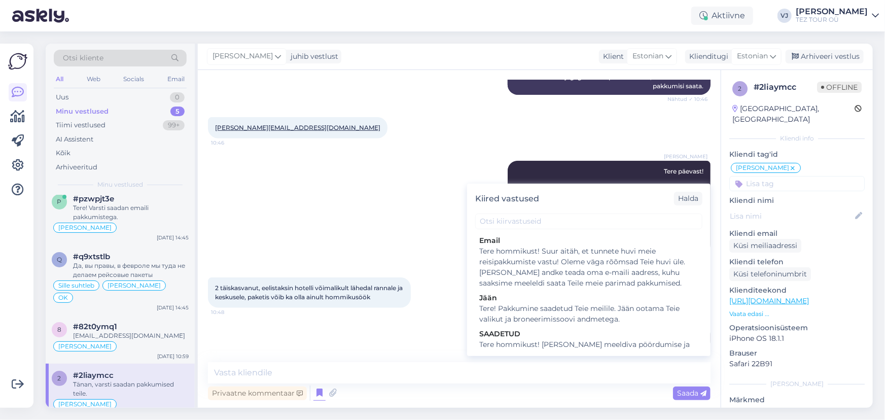
drag, startPoint x: 546, startPoint y: 311, endPoint x: 578, endPoint y: 318, distance: 33.1
click at [546, 311] on div "Tere! Pakkumine saadetud Teie meilile. Jään ootama Teie valikut ja broneerimiss…" at bounding box center [588, 313] width 219 height 21
type textarea "Tere! Pakkumine saadetud Teie meilile. Jään ootama Teie valikut ja broneerimiss…"
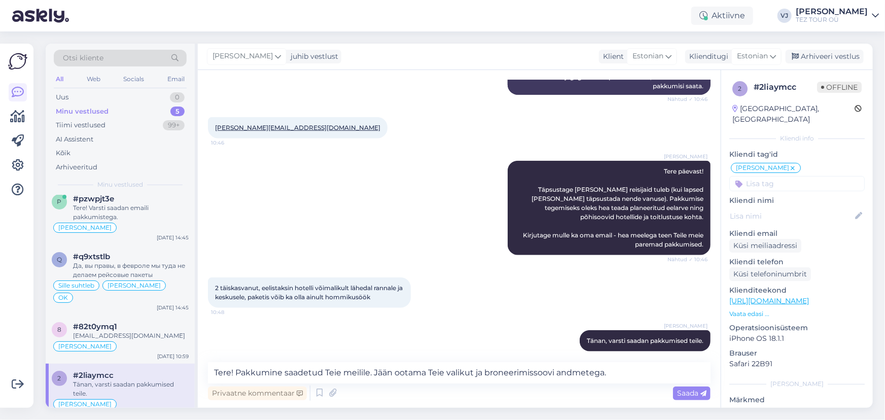
click at [694, 388] on div "Saada" at bounding box center [692, 393] width 38 height 14
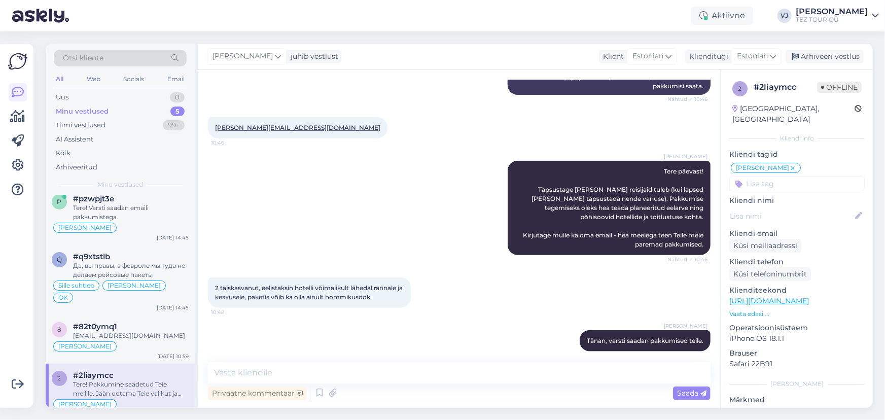
scroll to position [522, 0]
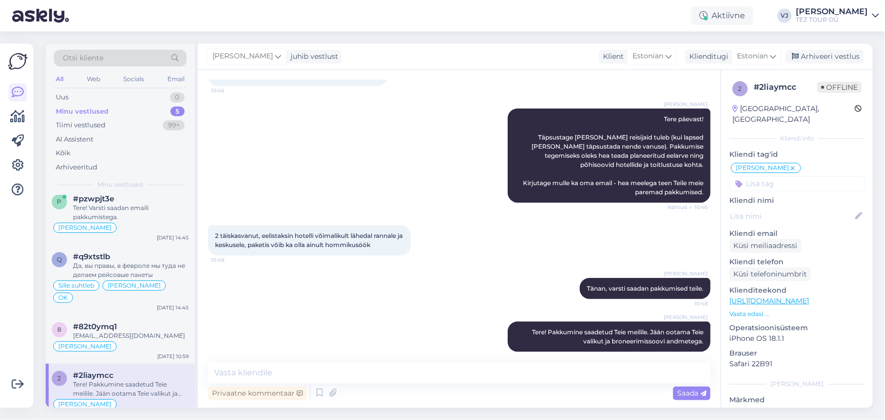
click at [831, 49] on div "[PERSON_NAME] juhib vestlust Klient [DEMOGRAPHIC_DATA] Klienditugi [DEMOGRAPHIC…" at bounding box center [535, 57] width 675 height 26
click at [830, 58] on div "Arhiveeri vestlus" at bounding box center [824, 57] width 78 height 14
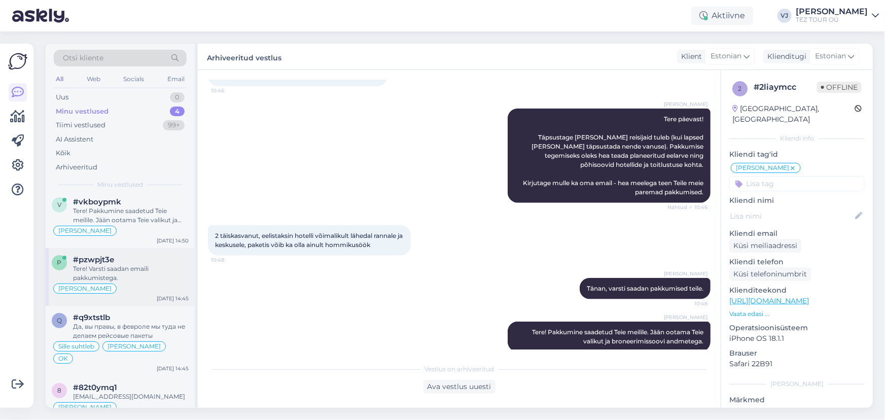
scroll to position [9, 0]
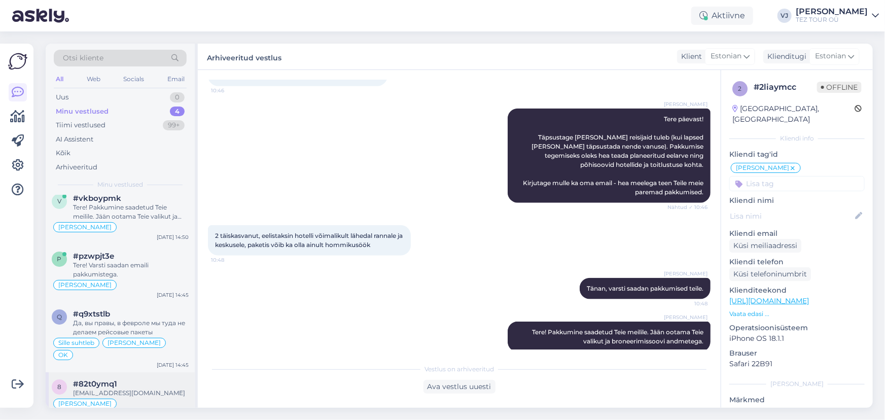
click at [122, 388] on div "[EMAIL_ADDRESS][DOMAIN_NAME]" at bounding box center [131, 392] width 116 height 9
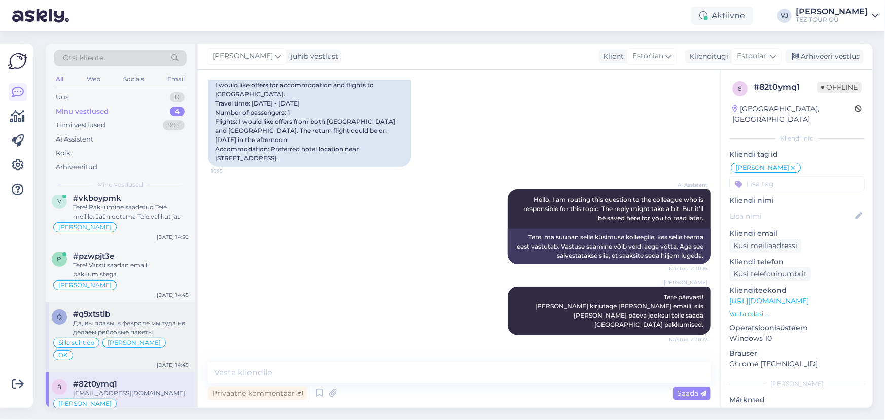
click at [134, 331] on div "Да, вы правы, в февроле мы туда не делаем рейсовые пакеты" at bounding box center [131, 327] width 116 height 18
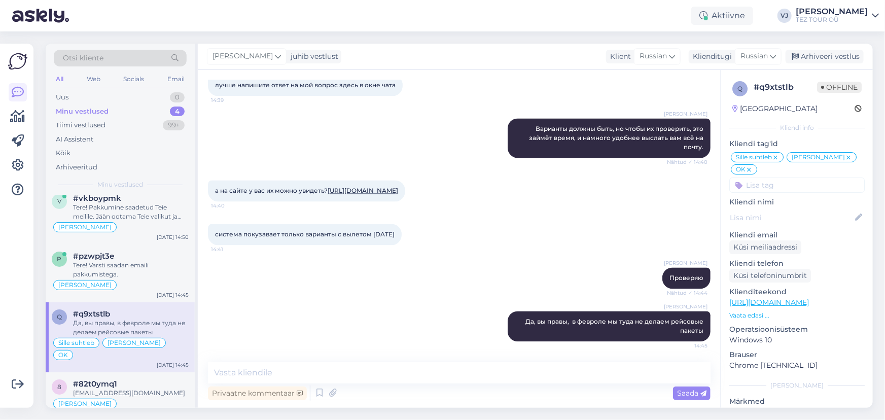
scroll to position [0, 0]
click at [826, 56] on div "Arhiveeri vestlus" at bounding box center [824, 57] width 78 height 14
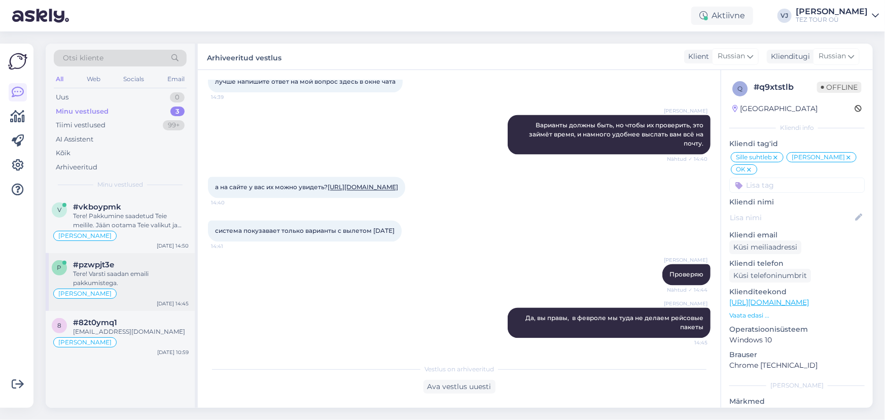
click at [137, 263] on div "#pzwpjt3e" at bounding box center [131, 264] width 116 height 9
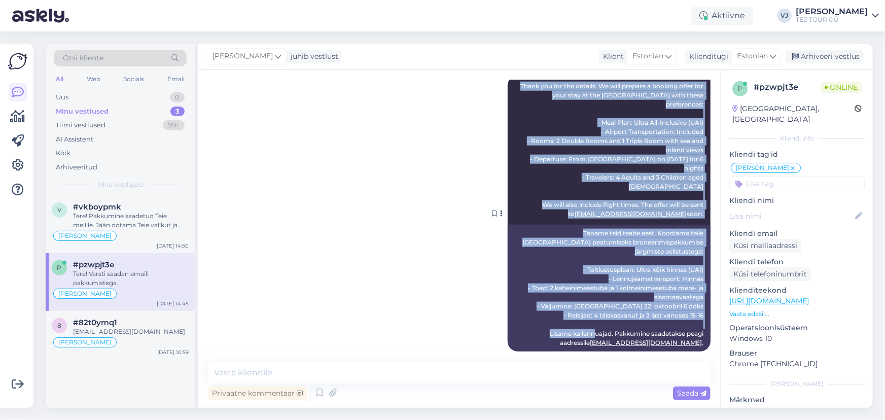
scroll to position [567, 0]
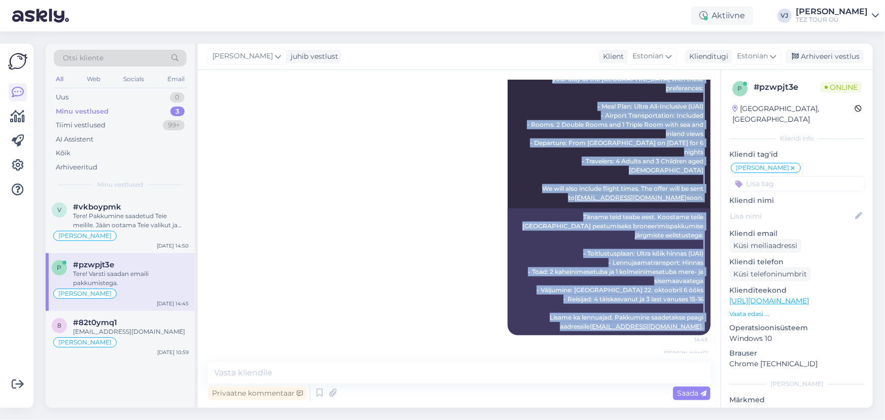
drag, startPoint x: 215, startPoint y: 145, endPoint x: 700, endPoint y: 337, distance: 520.7
click at [700, 337] on div "Vestlus algas [DATE] Tere, palun pakkumist 4 täiskasvanule ja 3-le lapsele vanu…" at bounding box center [463, 216] width 511 height 273
copy div "Lore, ipsum dolorsita 7 consecteturad el 9-se doeiusm tempori 69-35 Utlab Etdol…"
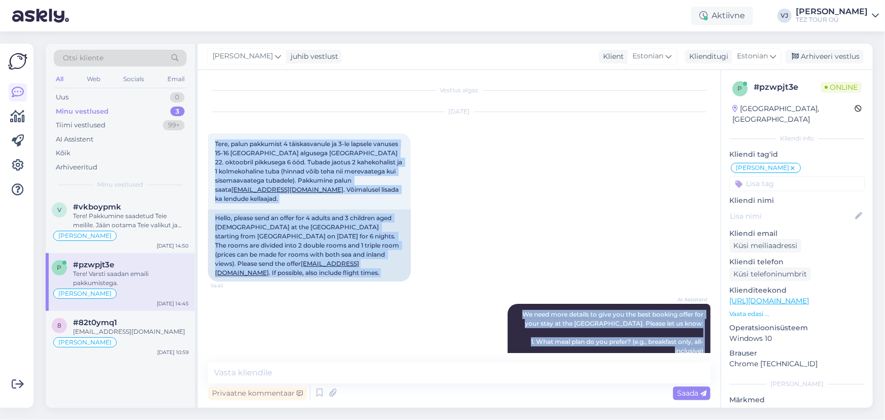
scroll to position [0, 0]
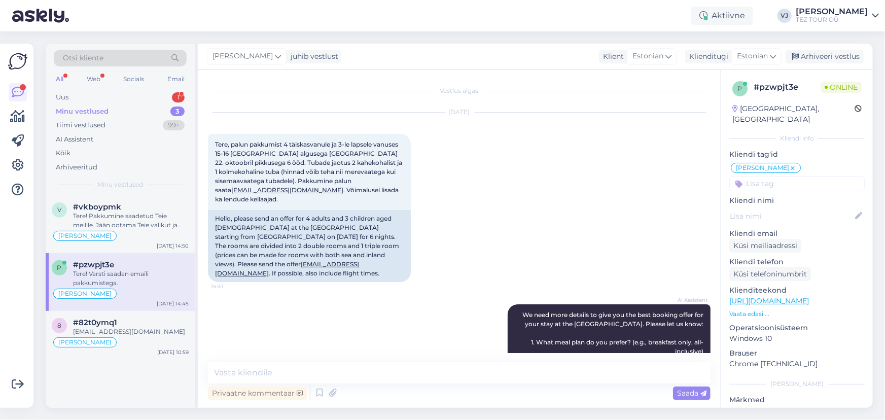
click at [119, 88] on div "Otsi kliente All Web Socials Email Uus 1 Minu vestlused 3 Tiimi vestlused 99+ A…" at bounding box center [120, 120] width 149 height 152
click at [119, 100] on div "Uus 1" at bounding box center [120, 97] width 133 height 14
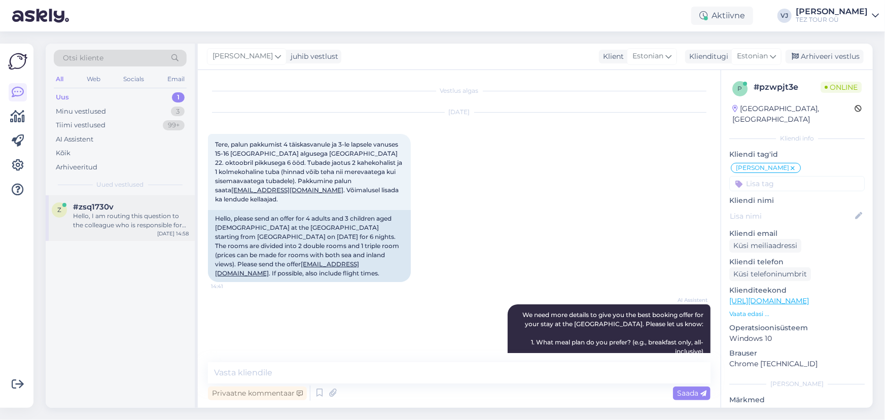
click at [137, 218] on div "Hello, I am routing this question to the colleague who is responsible for this …" at bounding box center [131, 220] width 116 height 18
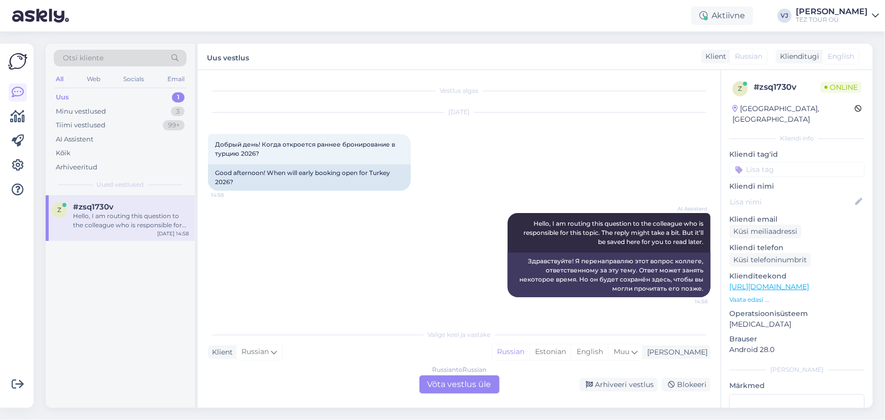
click at [470, 386] on div "Russian to Russian Võta vestlus üle" at bounding box center [459, 384] width 80 height 18
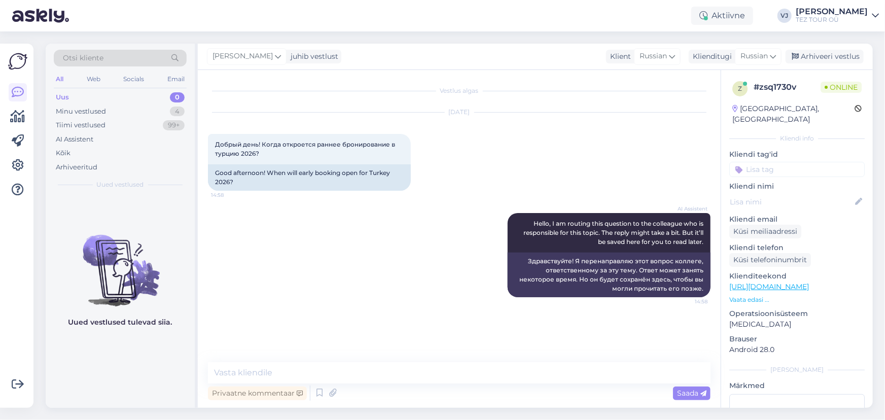
click at [793, 162] on input at bounding box center [796, 169] width 135 height 15
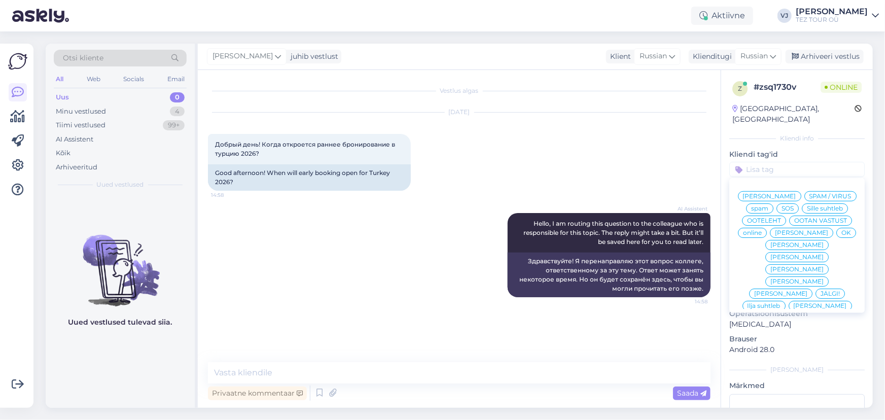
click at [794, 193] on span "[PERSON_NAME]" at bounding box center [769, 196] width 53 height 6
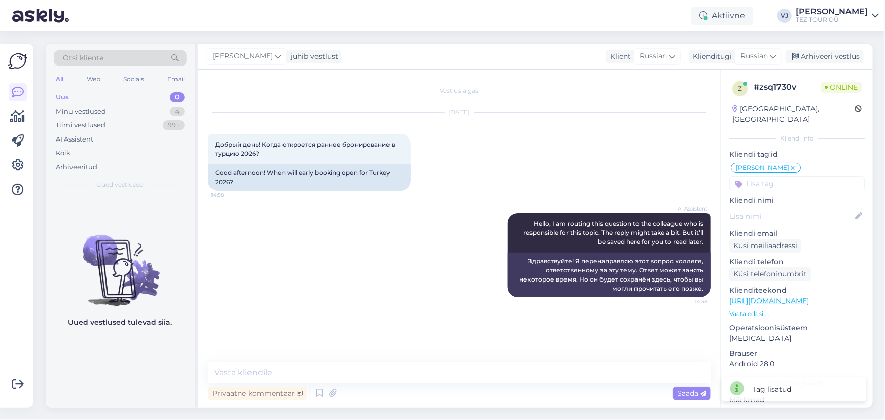
click at [483, 385] on div "Privaatne kommentaar Saada" at bounding box center [459, 392] width 502 height 19
drag, startPoint x: 485, startPoint y: 379, endPoint x: 486, endPoint y: 374, distance: 5.2
click at [486, 374] on textarea at bounding box center [459, 372] width 502 height 21
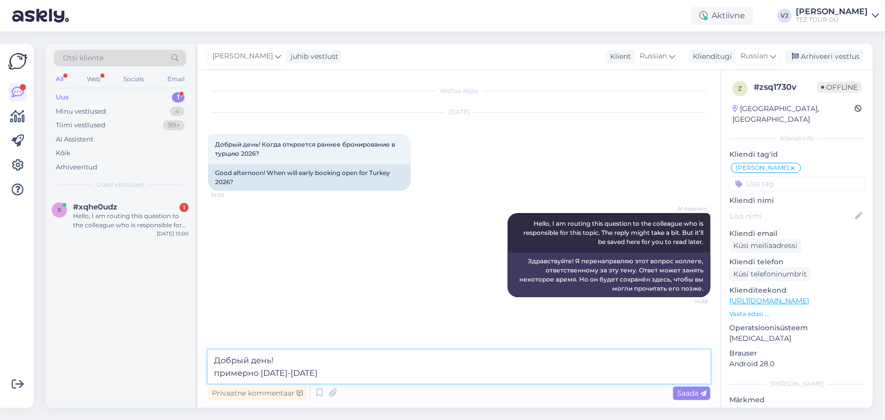
type textarea "Добрый день! примерно [DATE]-[DATE]"
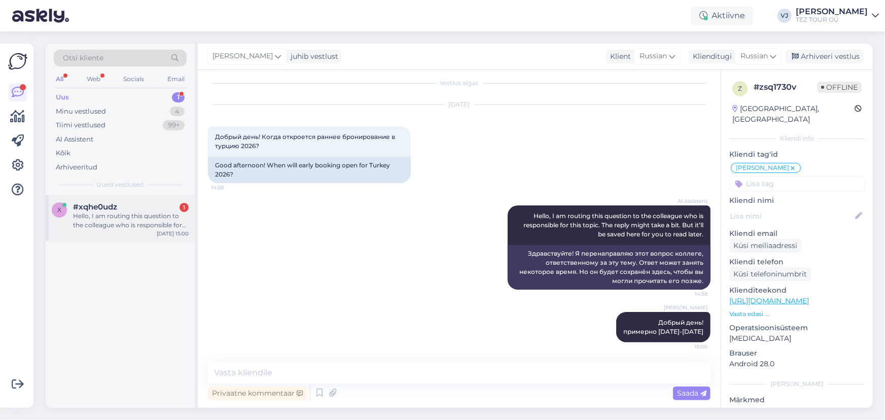
click at [130, 225] on div "Hello, I am routing this question to the colleague who is responsible for this …" at bounding box center [131, 220] width 116 height 18
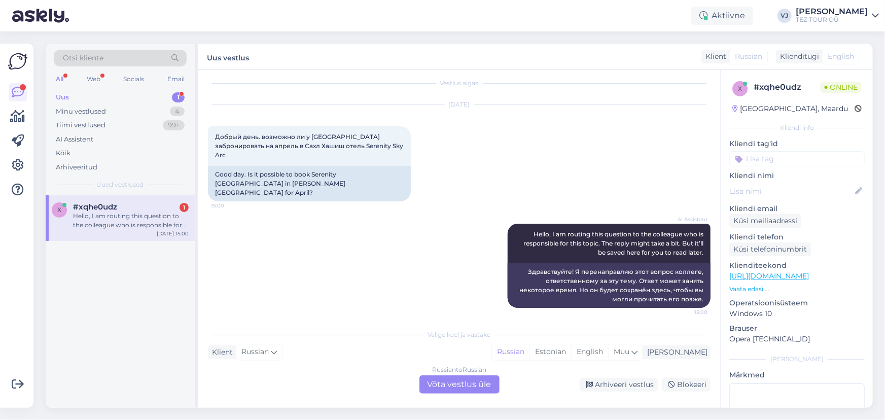
scroll to position [0, 0]
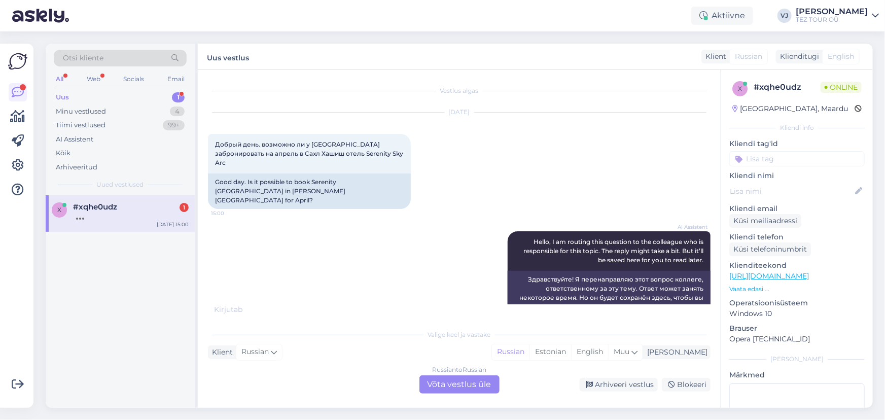
click at [463, 384] on div "Russian to Russian Võta vestlus üle" at bounding box center [459, 384] width 80 height 18
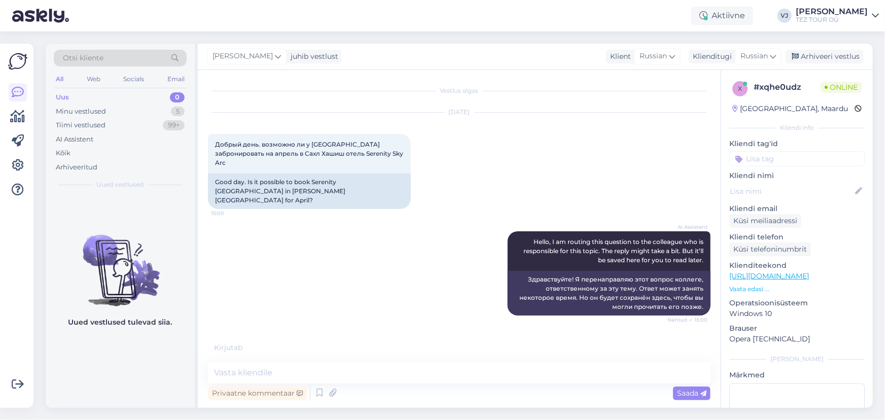
click at [493, 383] on div "Privaatne kommentaar Saada" at bounding box center [459, 392] width 502 height 19
click at [503, 379] on textarea at bounding box center [459, 372] width 502 height 21
type textarea "L"
type textarea "Добрый день!"
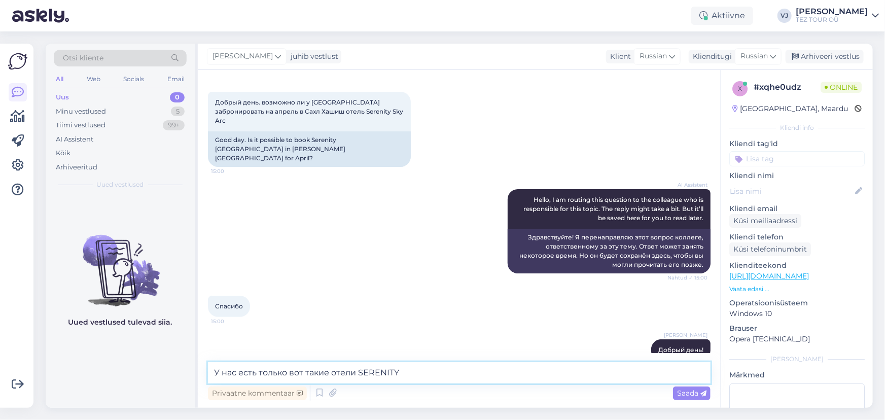
type textarea "У нас есть только вот такие отели SERENITY"
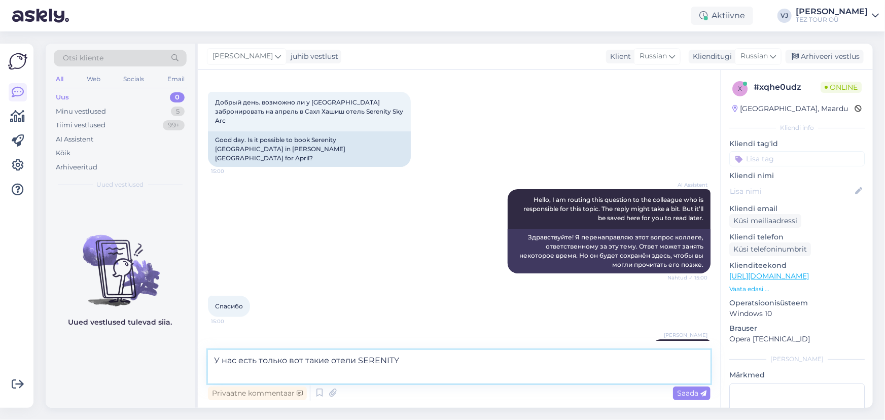
paste textarea
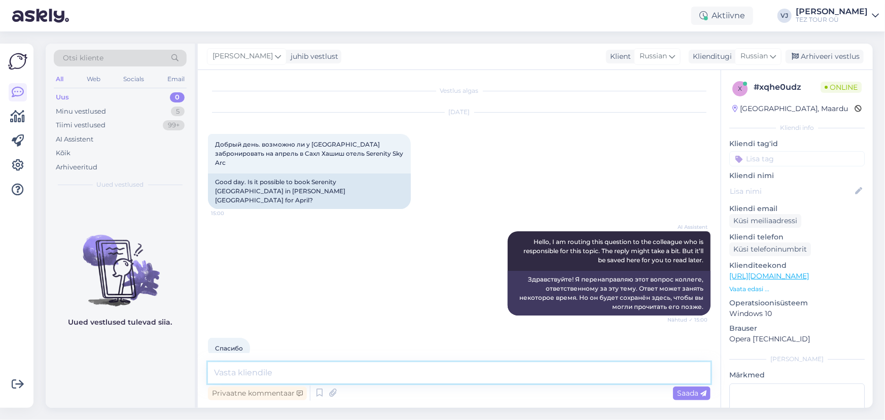
scroll to position [0, 0]
click at [798, 157] on input at bounding box center [796, 158] width 135 height 15
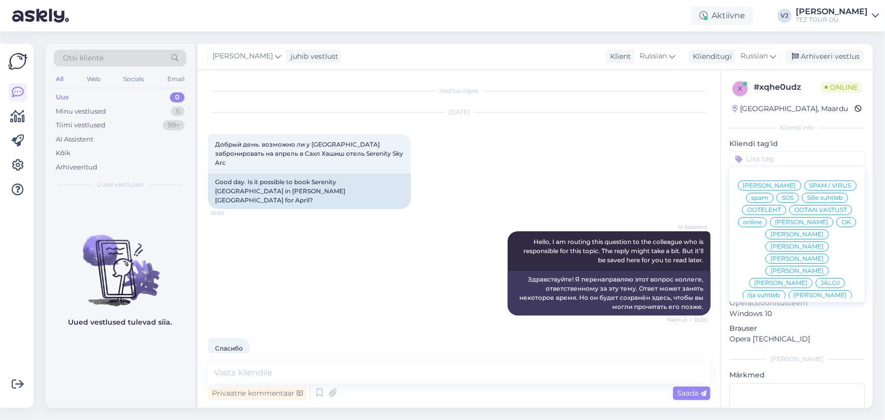
click at [790, 184] on span "[PERSON_NAME]" at bounding box center [769, 185] width 53 height 6
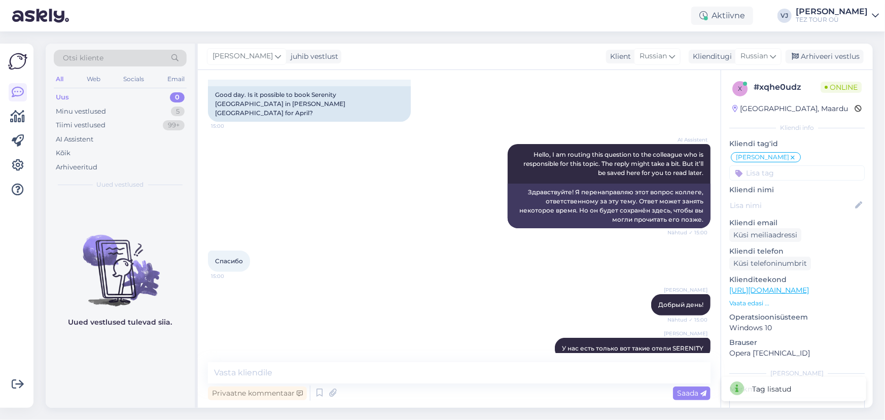
scroll to position [150, 0]
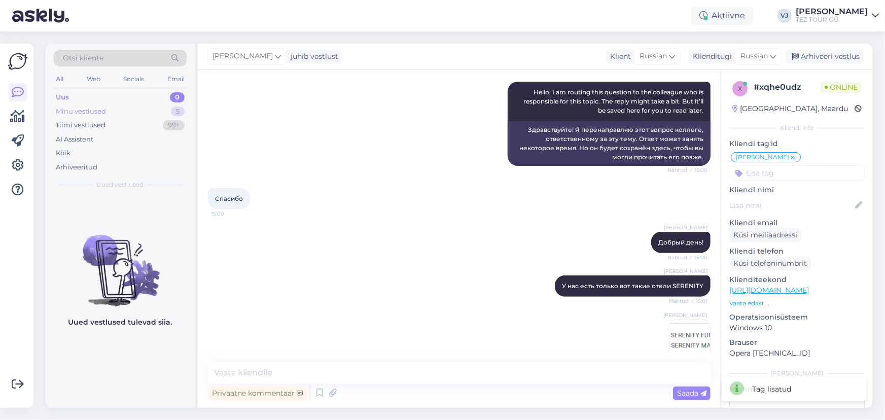
click at [109, 115] on div "Minu vestlused 5" at bounding box center [120, 111] width 133 height 14
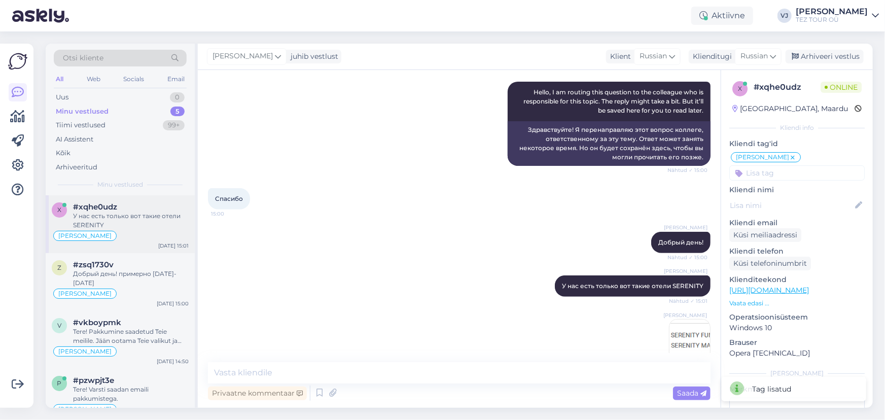
click at [143, 210] on div "#xqhe0udz" at bounding box center [131, 206] width 116 height 9
click at [151, 275] on div "Добрый день! примерно [DATE]-[DATE]" at bounding box center [131, 278] width 116 height 18
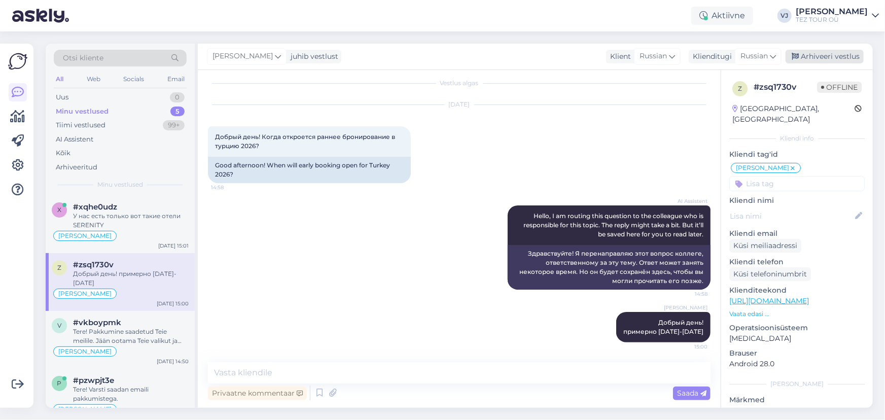
click at [808, 53] on div "Arhiveeri vestlus" at bounding box center [824, 57] width 78 height 14
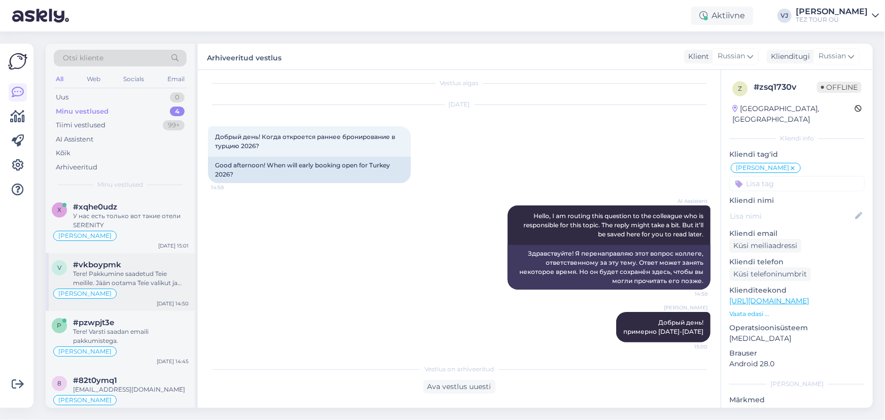
click at [136, 278] on div "Tere! Pakkumine saadetud Teie meilile. Jään ootama Teie valikut ja broneerimiss…" at bounding box center [131, 278] width 116 height 18
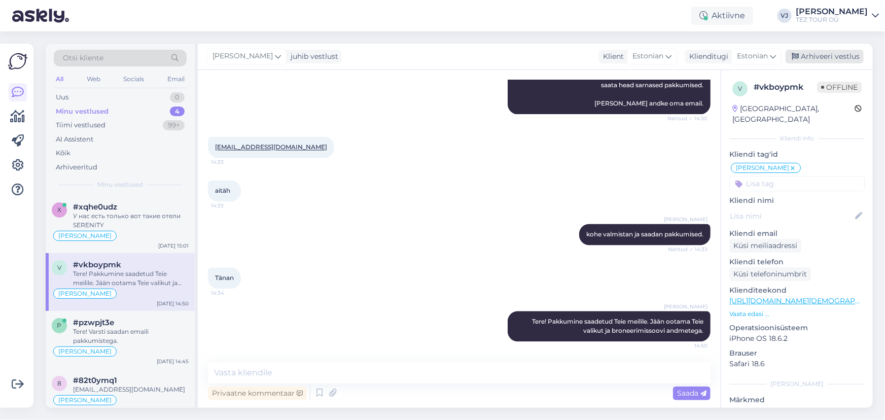
click at [835, 62] on div "Arhiveeri vestlus" at bounding box center [824, 57] width 78 height 14
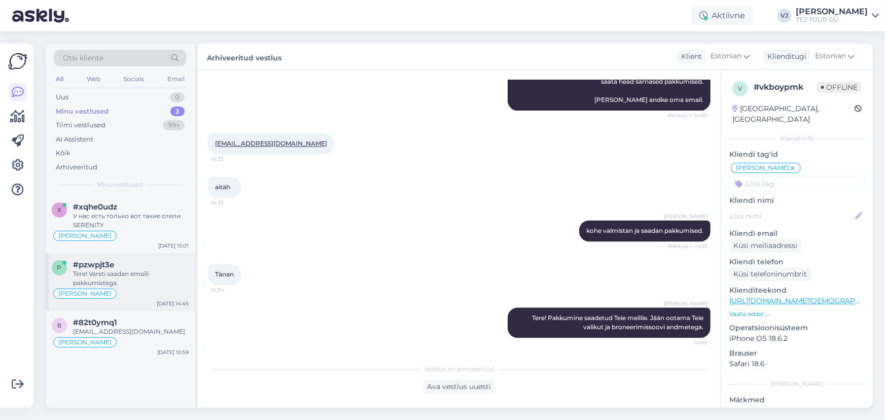
click at [149, 270] on div "Tere! Varsti saadan emaili pakkumistega." at bounding box center [131, 278] width 116 height 18
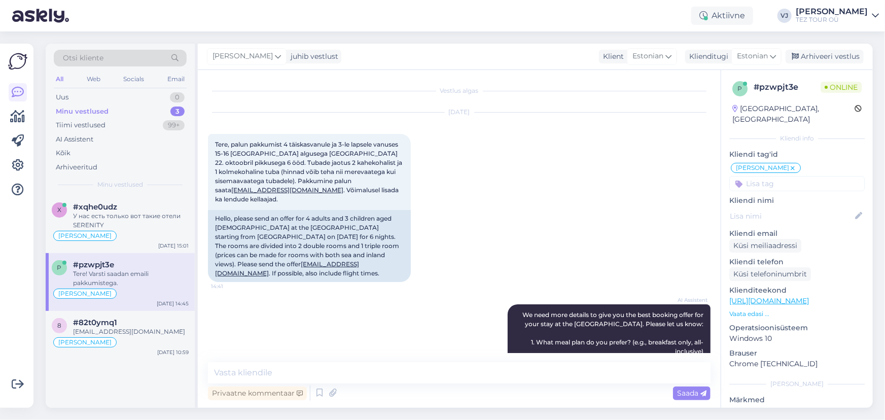
scroll to position [0, 0]
click at [120, 208] on div "#xqhe0udz" at bounding box center [131, 206] width 116 height 9
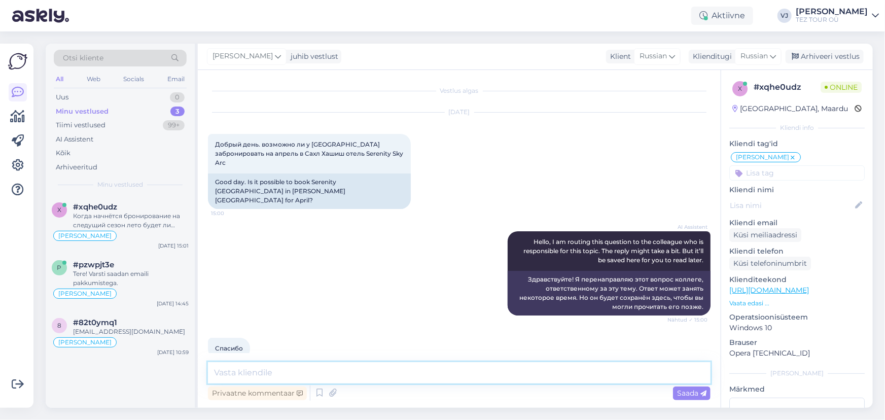
click at [405, 380] on textarea at bounding box center [459, 372] width 502 height 21
type textarea "Y"
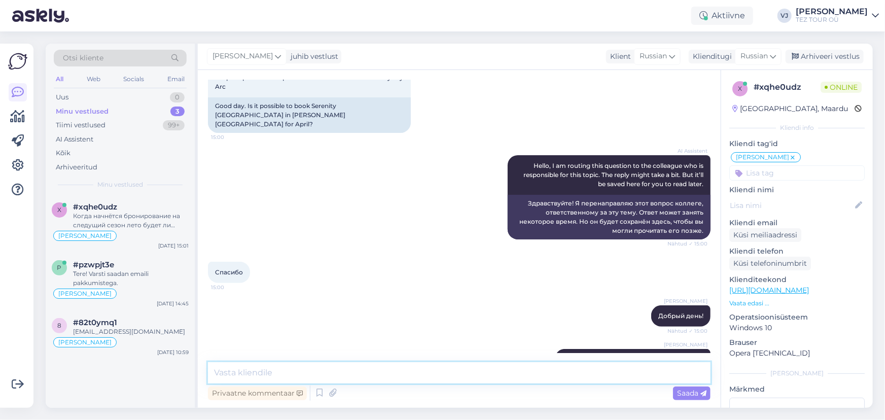
scroll to position [202, 0]
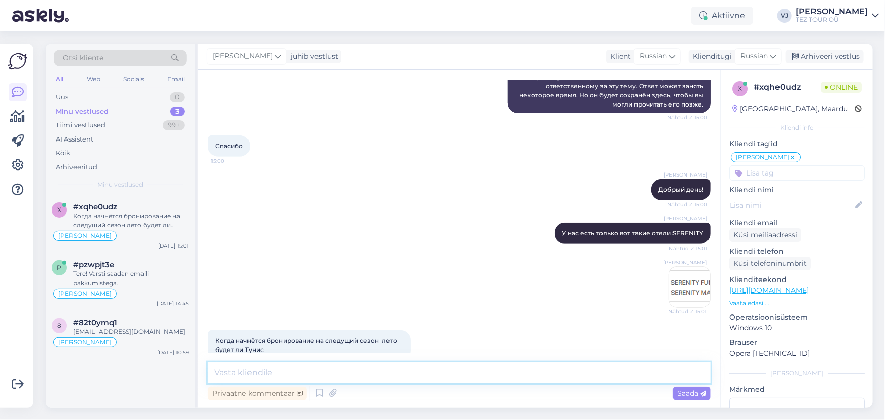
click at [339, 375] on textarea at bounding box center [459, 372] width 502 height 21
type textarea "Y"
type textarea "Нет, мы Тунис пока не планировали добавлять."
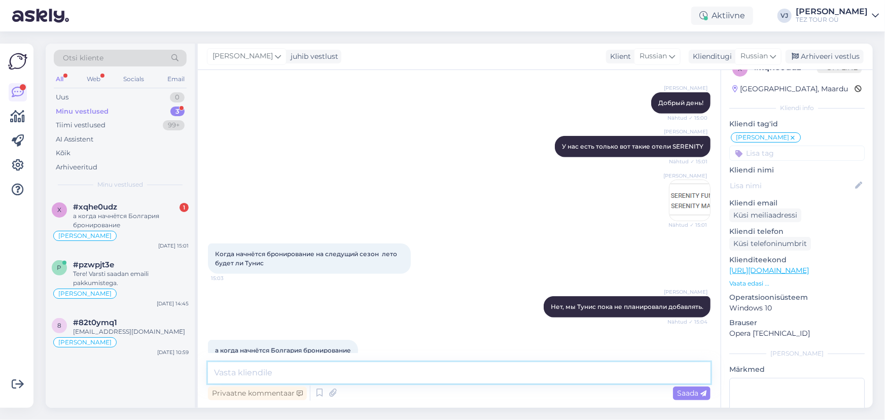
scroll to position [20, 0]
click at [335, 372] on textarea at bounding box center [459, 372] width 502 height 21
type textarea "В те же числа что и Турция, скорее всего!"
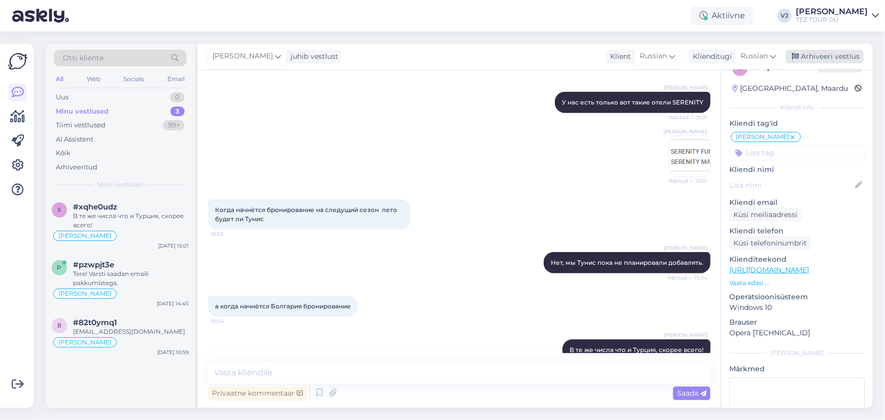
click at [811, 57] on div "Arhiveeri vestlus" at bounding box center [824, 57] width 78 height 14
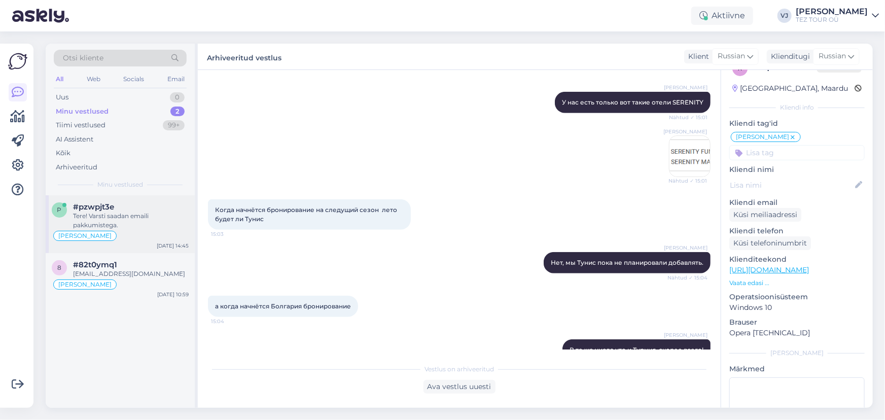
click at [115, 218] on div "Tere! Varsti saadan emaili pakkumistega." at bounding box center [131, 220] width 116 height 18
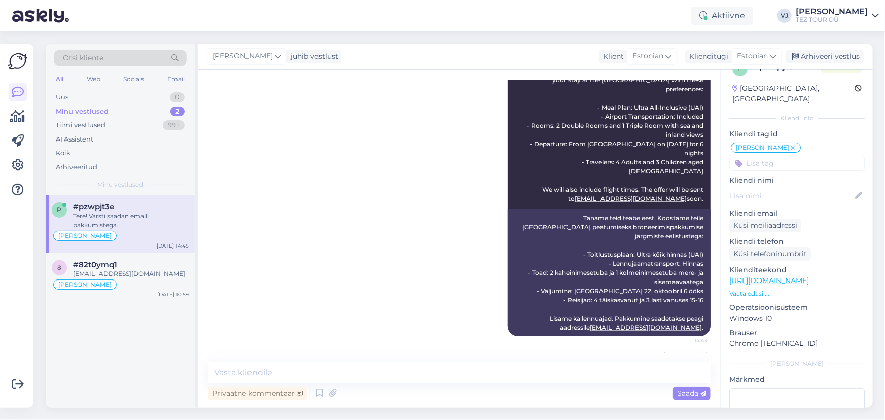
scroll to position [567, 0]
click at [320, 393] on icon at bounding box center [319, 392] width 12 height 15
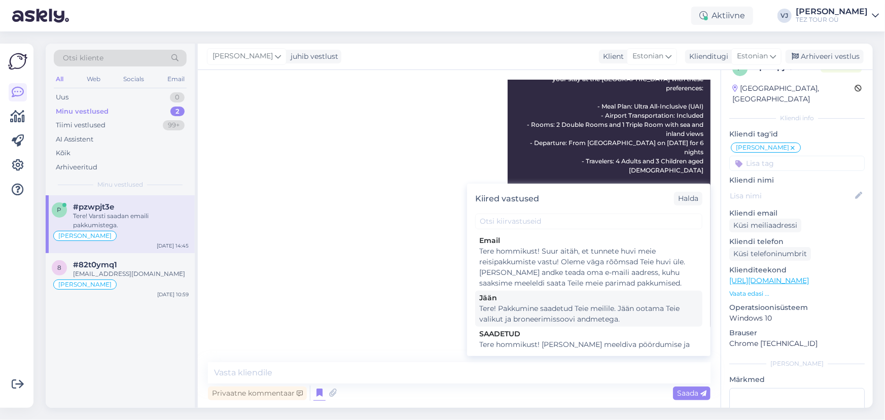
click at [581, 308] on div "Tere! Pakkumine saadetud Teie meilile. Jään ootama Teie valikut ja broneerimiss…" at bounding box center [588, 313] width 219 height 21
type textarea "Tere! Pakkumine saadetud Teie meilile. Jään ootama Teie valikut ja broneerimiss…"
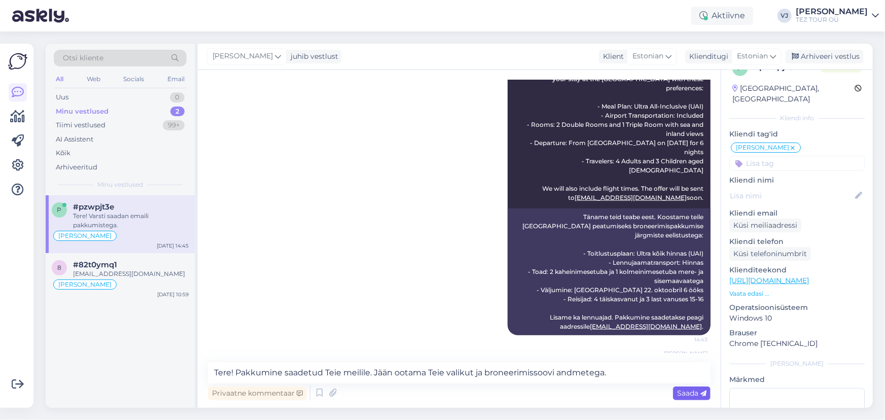
click at [698, 391] on span "Saada" at bounding box center [691, 392] width 29 height 9
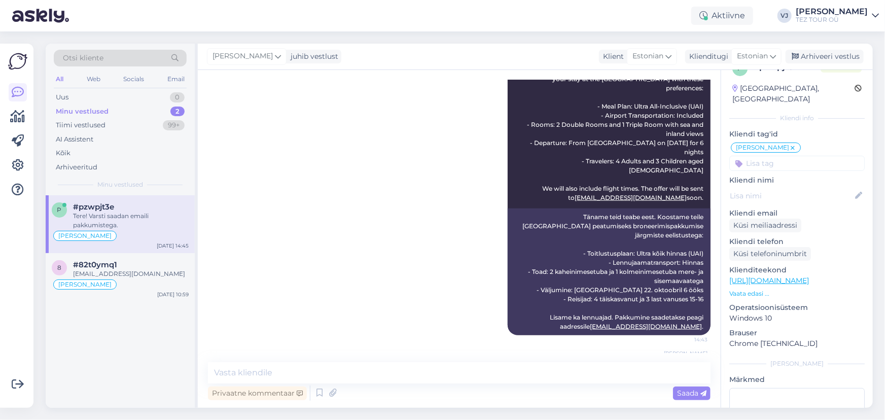
scroll to position [620, 0]
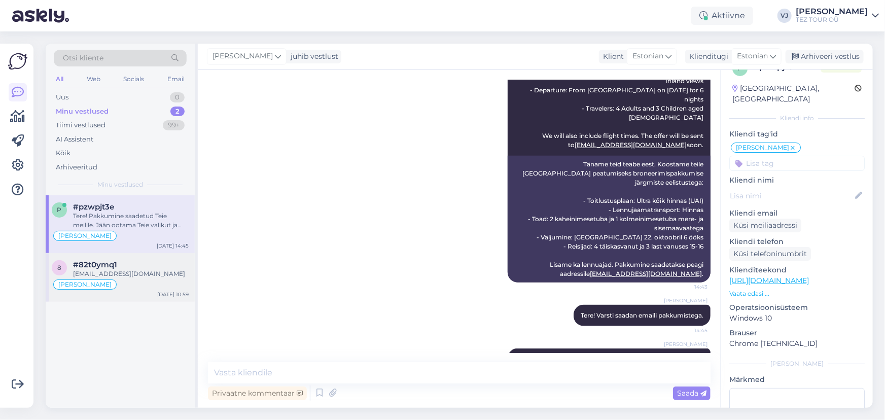
click at [143, 284] on div "[PERSON_NAME]" at bounding box center [120, 284] width 137 height 12
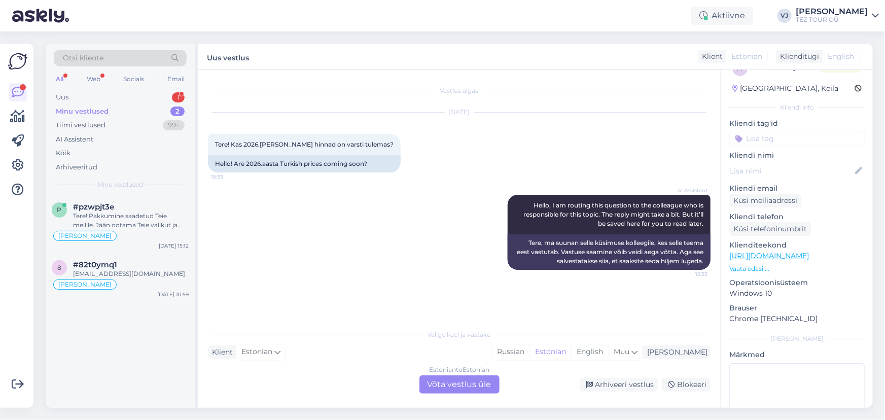
scroll to position [0, 0]
click at [464, 386] on div "Estonian to Estonian Võta vestlus üle" at bounding box center [459, 384] width 80 height 18
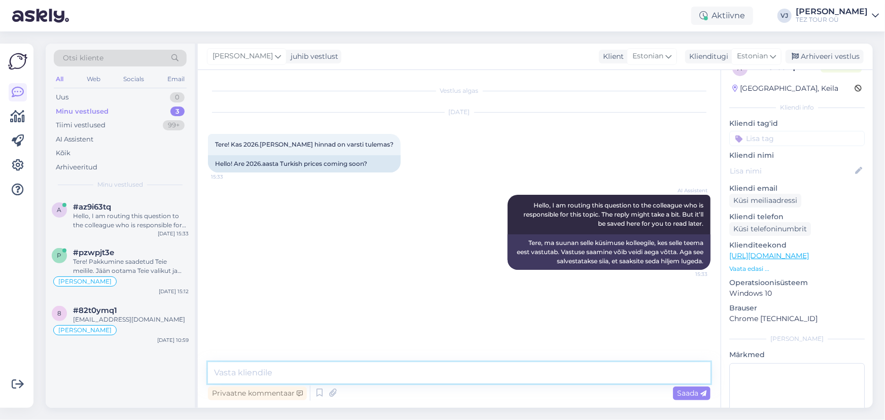
click at [283, 380] on textarea at bounding box center [459, 372] width 502 height 21
click at [786, 138] on input at bounding box center [796, 138] width 135 height 15
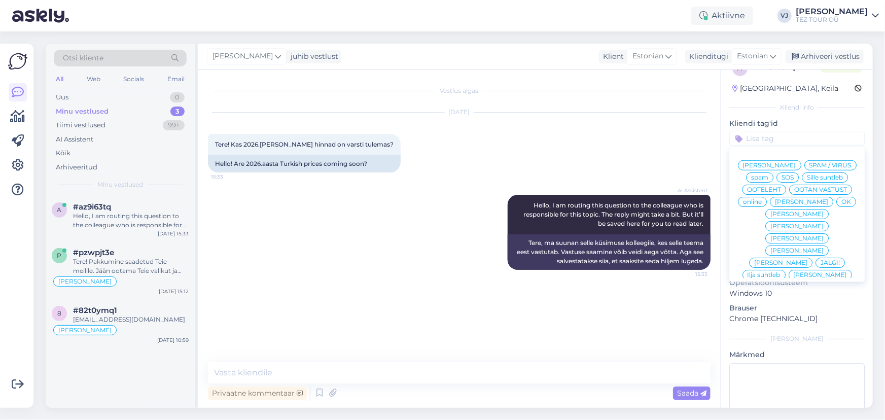
click at [782, 164] on span "[PERSON_NAME]" at bounding box center [769, 165] width 53 height 6
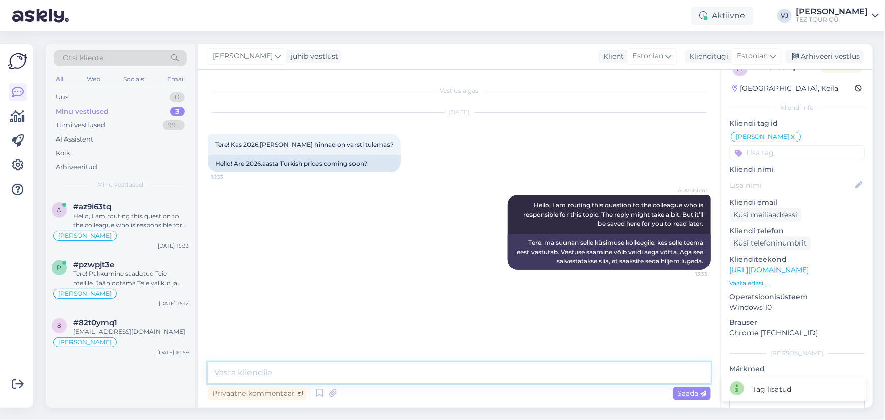
click at [426, 367] on textarea at bounding box center [459, 372] width 502 height 21
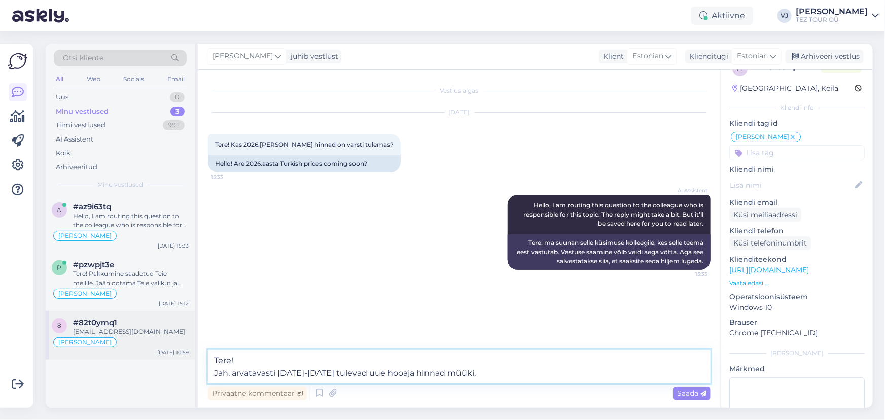
drag, startPoint x: 502, startPoint y: 374, endPoint x: 109, endPoint y: 349, distance: 393.7
click at [109, 349] on div "Otsi kliente All Web Socials Email Uus 0 Minu vestlused 3 Tiimi vestlused 99+ A…" at bounding box center [459, 226] width 827 height 364
type textarea "Tere! Jah, arvatavasti [DATE]-[DATE] tulevad uue hooaja hinnad müüki."
click at [685, 395] on span "Saada" at bounding box center [691, 392] width 29 height 9
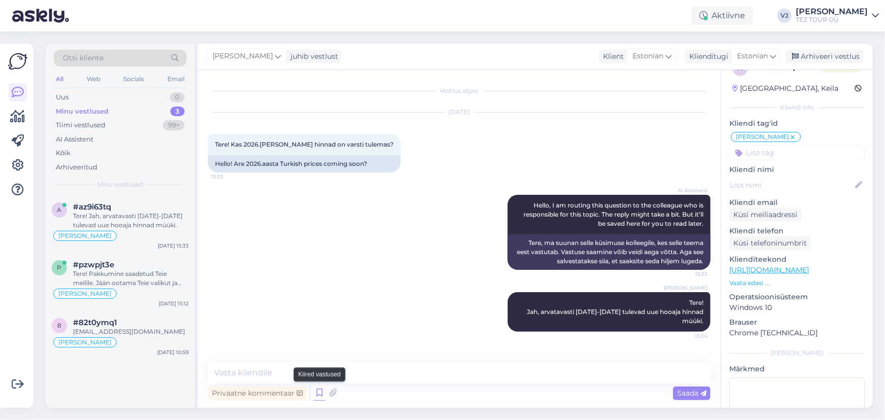
click at [319, 391] on icon at bounding box center [319, 392] width 12 height 15
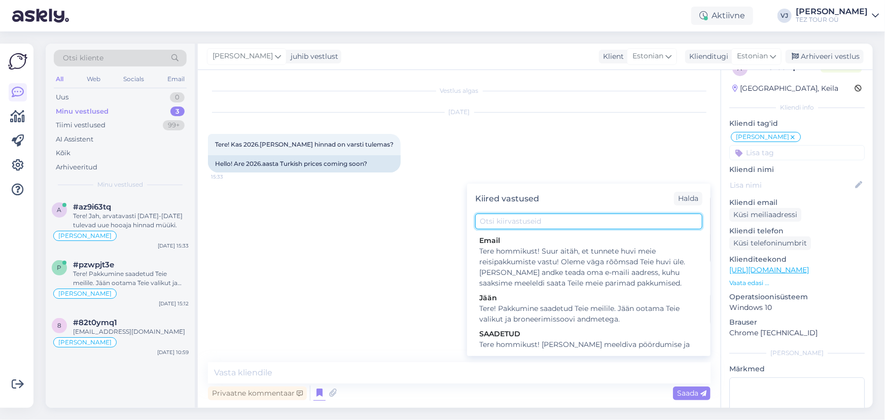
click at [568, 220] on input "text" at bounding box center [588, 221] width 227 height 16
paste input "Tere! Jah, arvatavasti [DATE]-[DATE] tulevad uue hoo"
type input "Tere! Jah, arvatavasti [DATE]-[DATE] tulevad uue hoo"
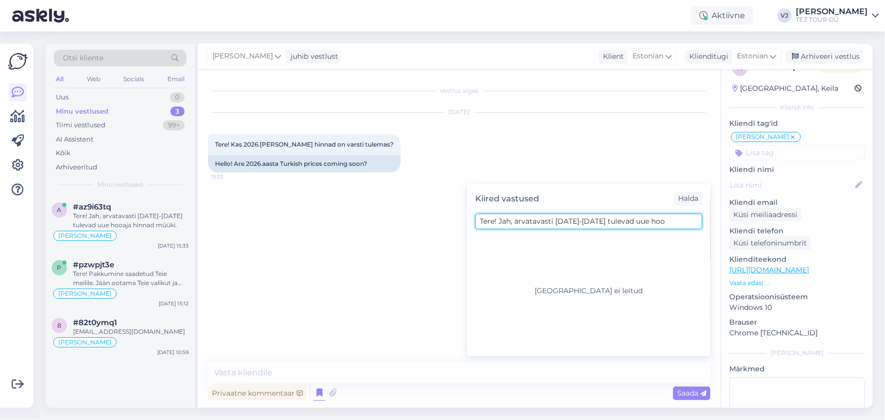
click at [579, 223] on input "Tere! Jah, arvatavasti [DATE]-[DATE] tulevad uue hoo" at bounding box center [588, 221] width 227 height 16
drag, startPoint x: 690, startPoint y: 221, endPoint x: 488, endPoint y: 218, distance: 202.3
click at [470, 222] on div "Tere! Jah, arvatavasti [DATE]-[DATE] tulevad uue hoo" at bounding box center [588, 221] width 243 height 16
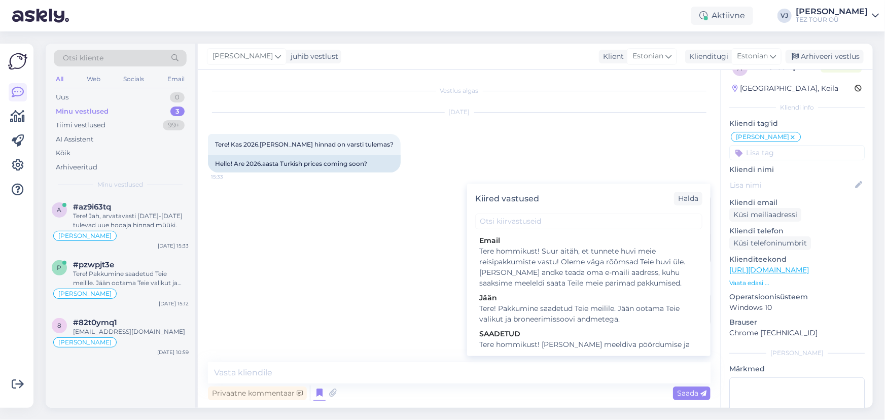
drag, startPoint x: 340, startPoint y: 325, endPoint x: 424, endPoint y: 312, distance: 85.2
click at [340, 325] on div "[PERSON_NAME] Tere! Jah, arvatavasti [DATE]-[DATE] tulevad uue hooaja hinnad mü…" at bounding box center [459, 312] width 502 height 62
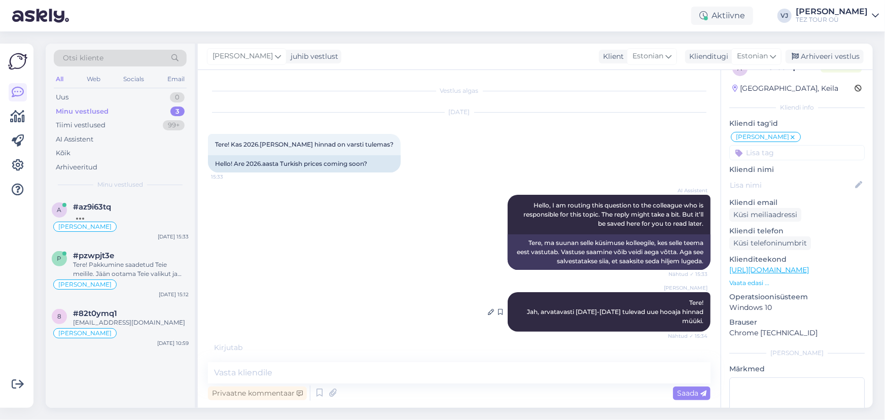
click at [564, 314] on span "Tere! Jah, arvatavasti [DATE]-[DATE] tulevad uue hooaja hinnad müüki." at bounding box center [616, 312] width 178 height 26
click at [498, 312] on icon at bounding box center [500, 312] width 5 height 6
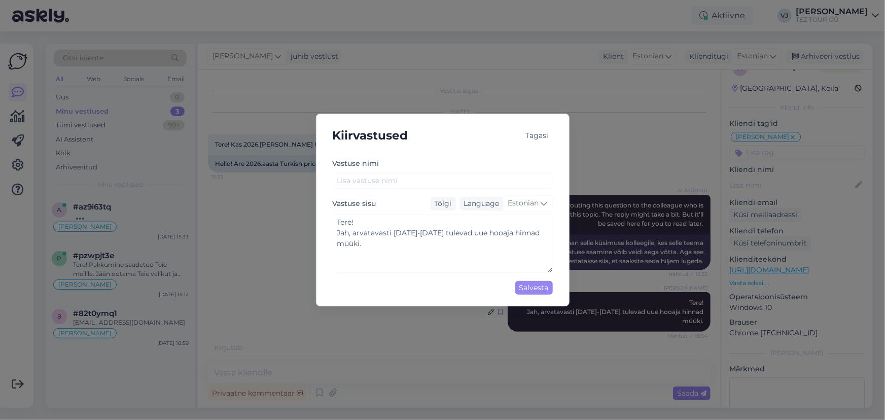
type textarea "Tere! Jah, arvatavasti [DATE]-[DATE] tulevad uue hooaja hinnad müüki."
click at [440, 180] on input "text" at bounding box center [443, 181] width 220 height 16
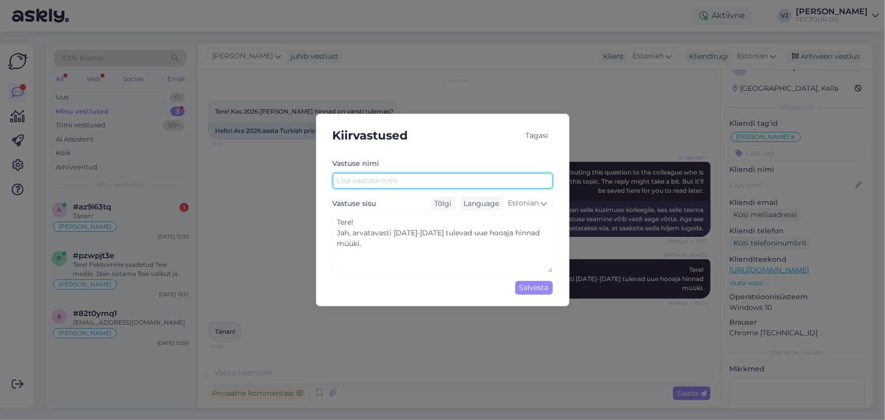
type input "2"
type textarea "Tere! Jah, arvatavasti [DATE]-[DATE] tulevad uue hooaja hinnad müüki."
type input "20"
type textarea "Tere! Jah, arvatavasti [DATE]-[DATE] tulevad uue hooaja hinnad müüki."
type input "202"
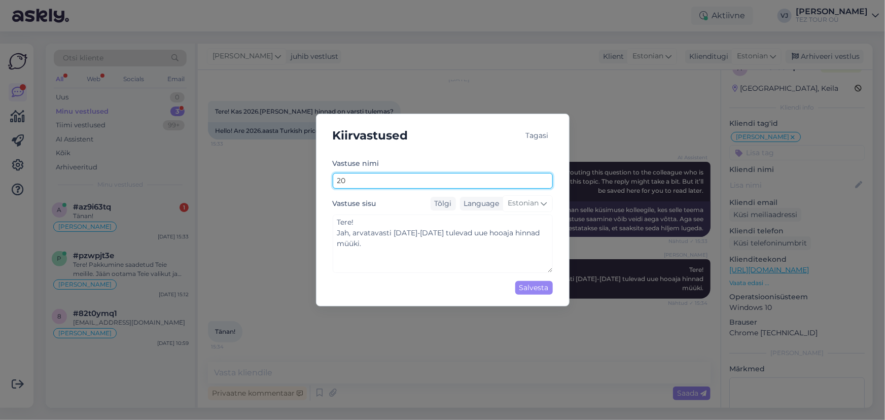
type textarea "Tere! Jah, arvatavasti [DATE]-[DATE] tulevad uue hooaja hinnad müüki."
type input "2026"
type textarea "Tere! Jah, arvatavasti [DATE]-[DATE] tulevad uue hooaja hinnad müüki."
type input "2026"
click at [546, 289] on div "Salvesta" at bounding box center [534, 288] width 38 height 14
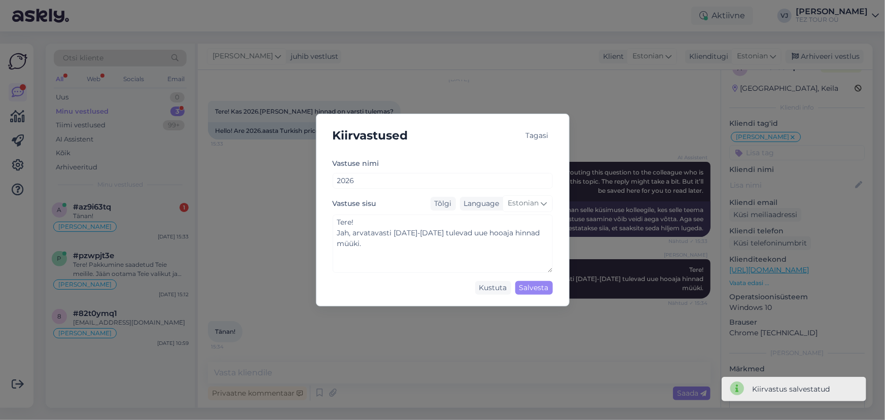
type textarea "Tere! Jah, arvatavasti [DATE]-[DATE] tulevad uue hooaja hinnad müüki."
click at [524, 137] on div "Tagasi" at bounding box center [537, 136] width 31 height 14
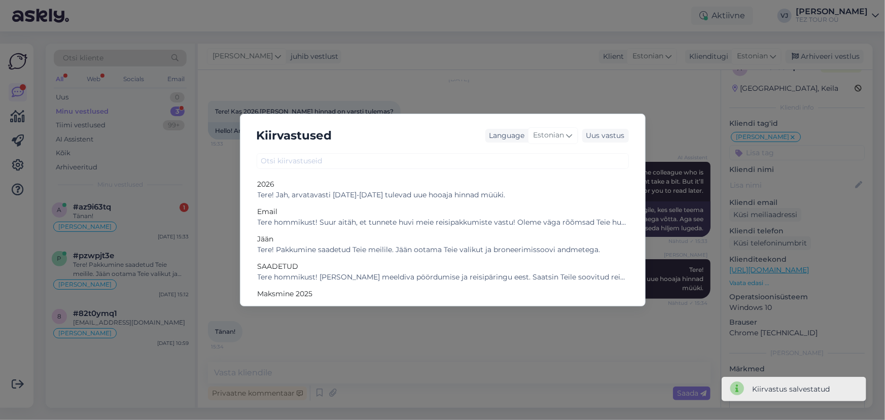
click at [646, 102] on div "Kiirvastused Language Estonian Uus vastus 2026 Tere! Jah, arvatavasti [DATE]-[D…" at bounding box center [442, 210] width 885 height 420
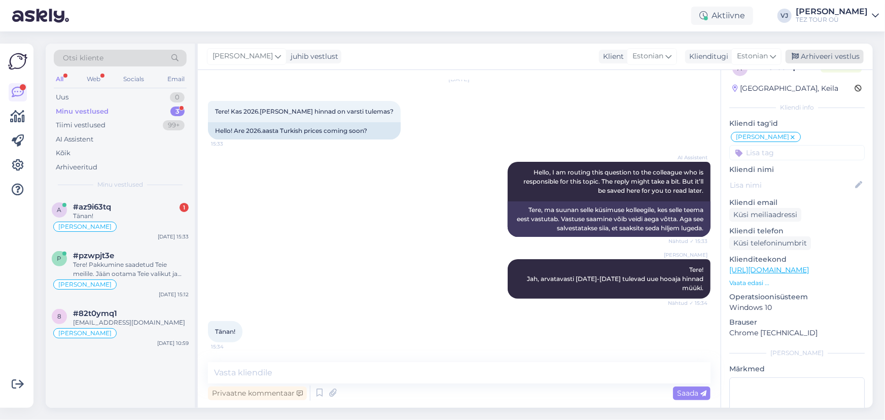
click at [829, 55] on div "Arhiveeri vestlus" at bounding box center [824, 57] width 78 height 14
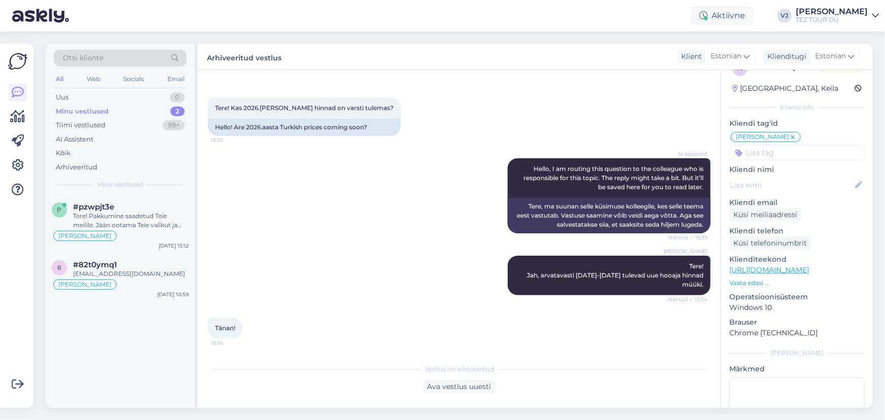
click at [307, 285] on div "[PERSON_NAME] Tere! Jah, arvatavasti [DATE]-[DATE] tulevad uue hooaja hinnad mü…" at bounding box center [459, 275] width 502 height 62
click at [149, 217] on div "Tere! Pakkumine saadetud Teie meilile. Jään ootama Teie valikut ja broneerimiss…" at bounding box center [131, 220] width 116 height 18
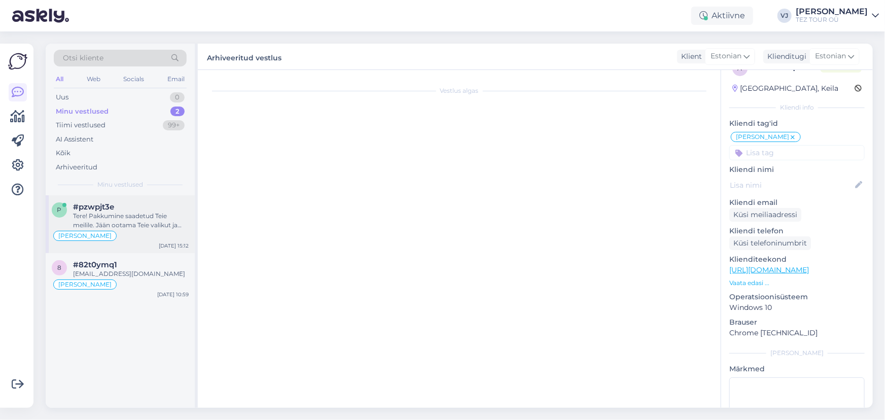
scroll to position [620, 0]
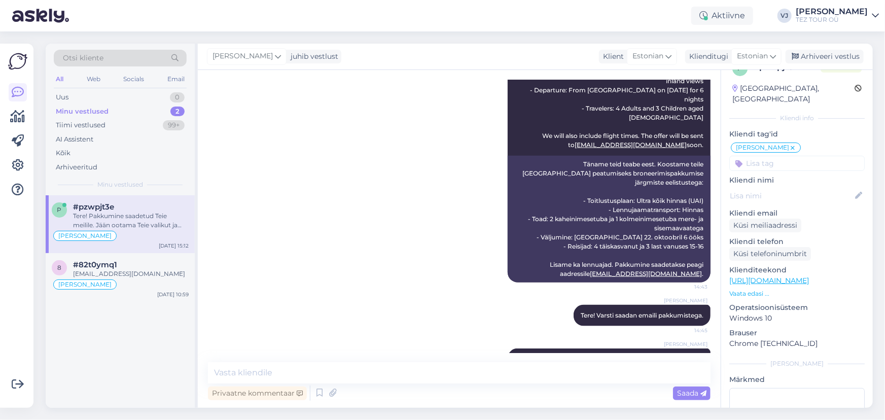
click at [125, 223] on div "Tere! Pakkumine saadetud Teie meilile. Jään ootama Teie valikut ja broneerimiss…" at bounding box center [131, 220] width 116 height 18
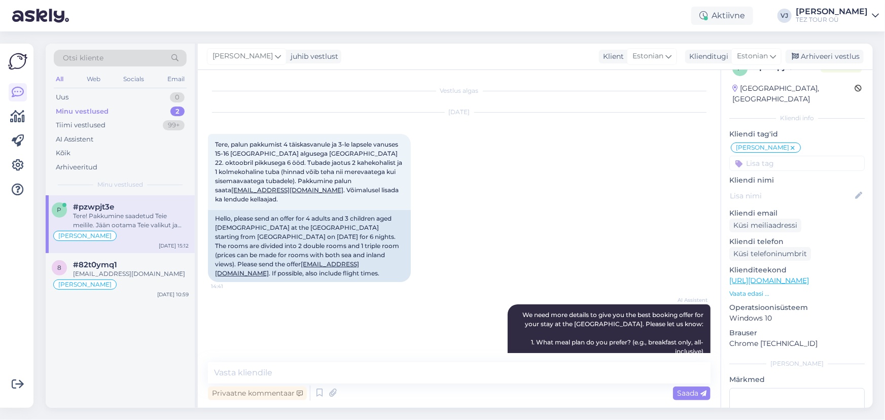
click at [142, 221] on div "Tere! Pakkumine saadetud Teie meilile. Jään ootama Teie valikut ja broneerimiss…" at bounding box center [131, 220] width 116 height 18
click at [150, 292] on div "8 #82t0ymq1 [EMAIL_ADDRESS][DOMAIN_NAME] [PERSON_NAME] [DATE] 10:59" at bounding box center [120, 277] width 149 height 49
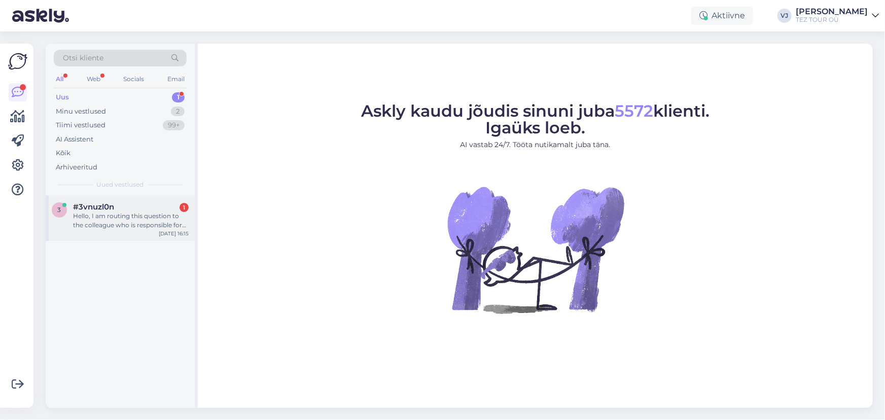
click at [121, 233] on div "3 #3vnuzl0n 1 Hello, I am routing this question to the colleague who is respons…" at bounding box center [120, 218] width 149 height 46
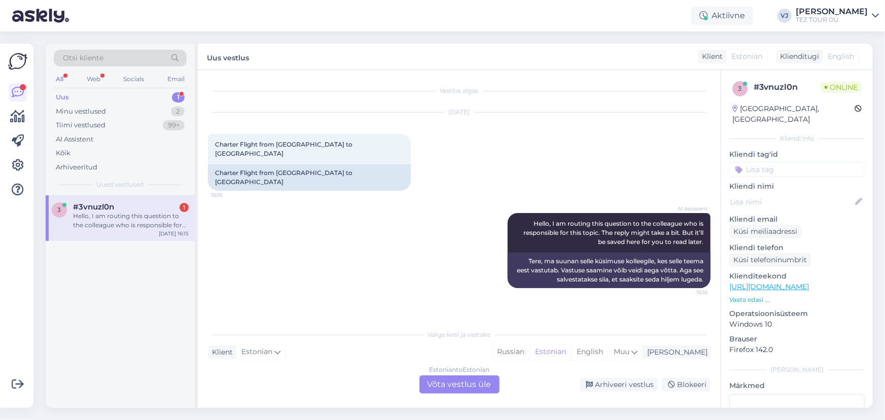
click at [477, 394] on div "Vestlus algas [DATE] Charter Flight from [GEOGRAPHIC_DATA] to [GEOGRAPHIC_DATA]…" at bounding box center [459, 239] width 523 height 338
click at [481, 385] on div "Estonian to Estonian Võta vestlus üle" at bounding box center [459, 384] width 80 height 18
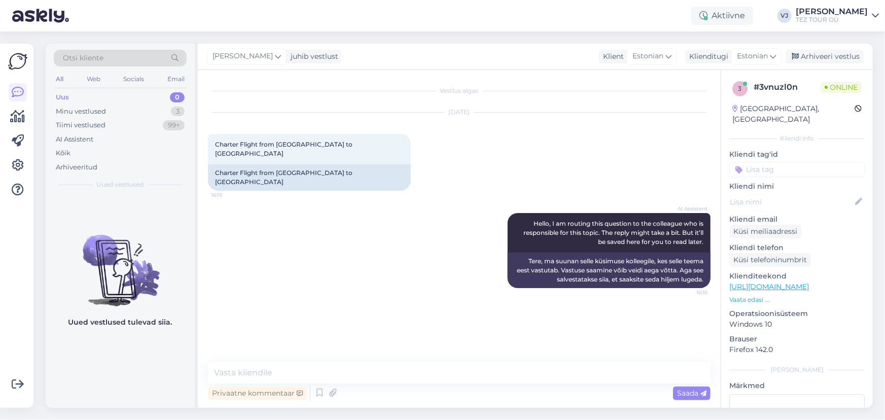
click at [758, 162] on input at bounding box center [796, 169] width 135 height 15
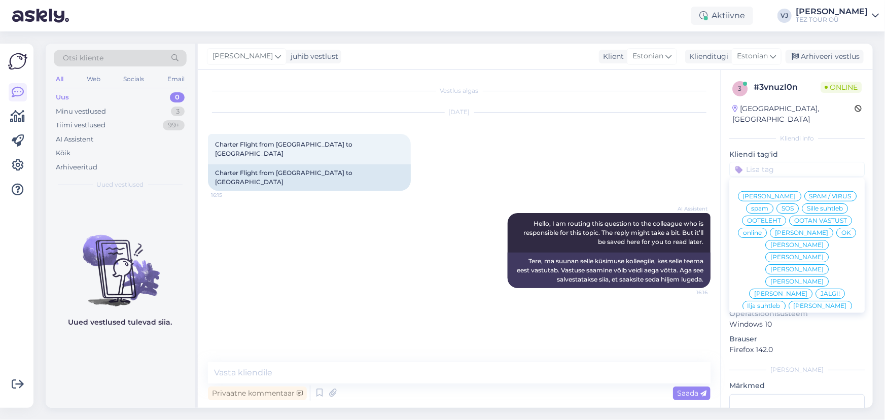
click at [796, 193] on span "[PERSON_NAME]" at bounding box center [769, 196] width 53 height 6
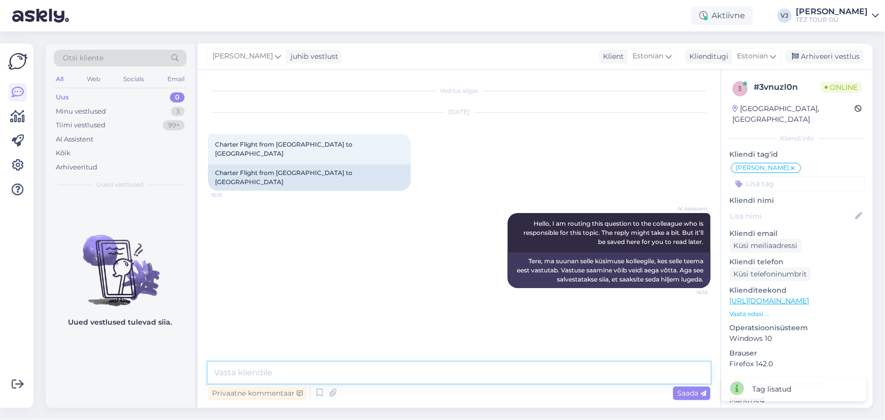
click at [398, 372] on textarea at bounding box center [459, 372] width 502 height 21
type textarea "Hello!"
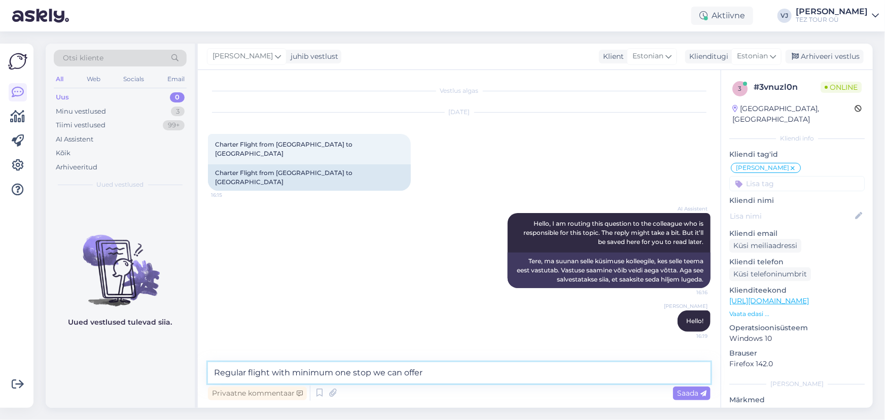
type textarea "Regular flight with minimum one stop we can offer!"
